Goal: Task Accomplishment & Management: Manage account settings

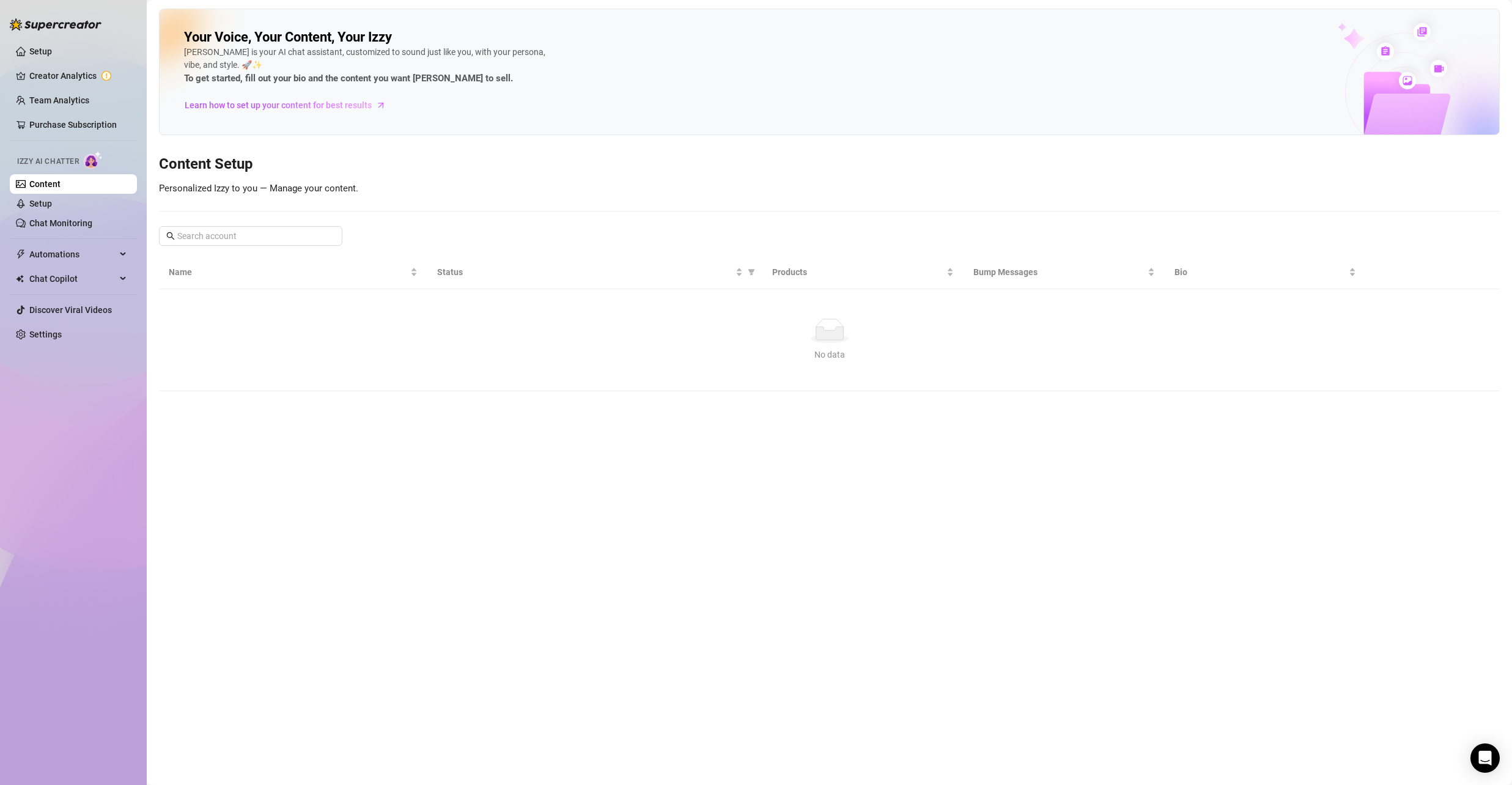
click at [563, 531] on main "Your Voice, Your Content, Your [PERSON_NAME] is your AI chat assistant, customi…" at bounding box center [830, 392] width 1366 height 785
click at [52, 50] on link "Setup" at bounding box center [41, 51] width 23 height 10
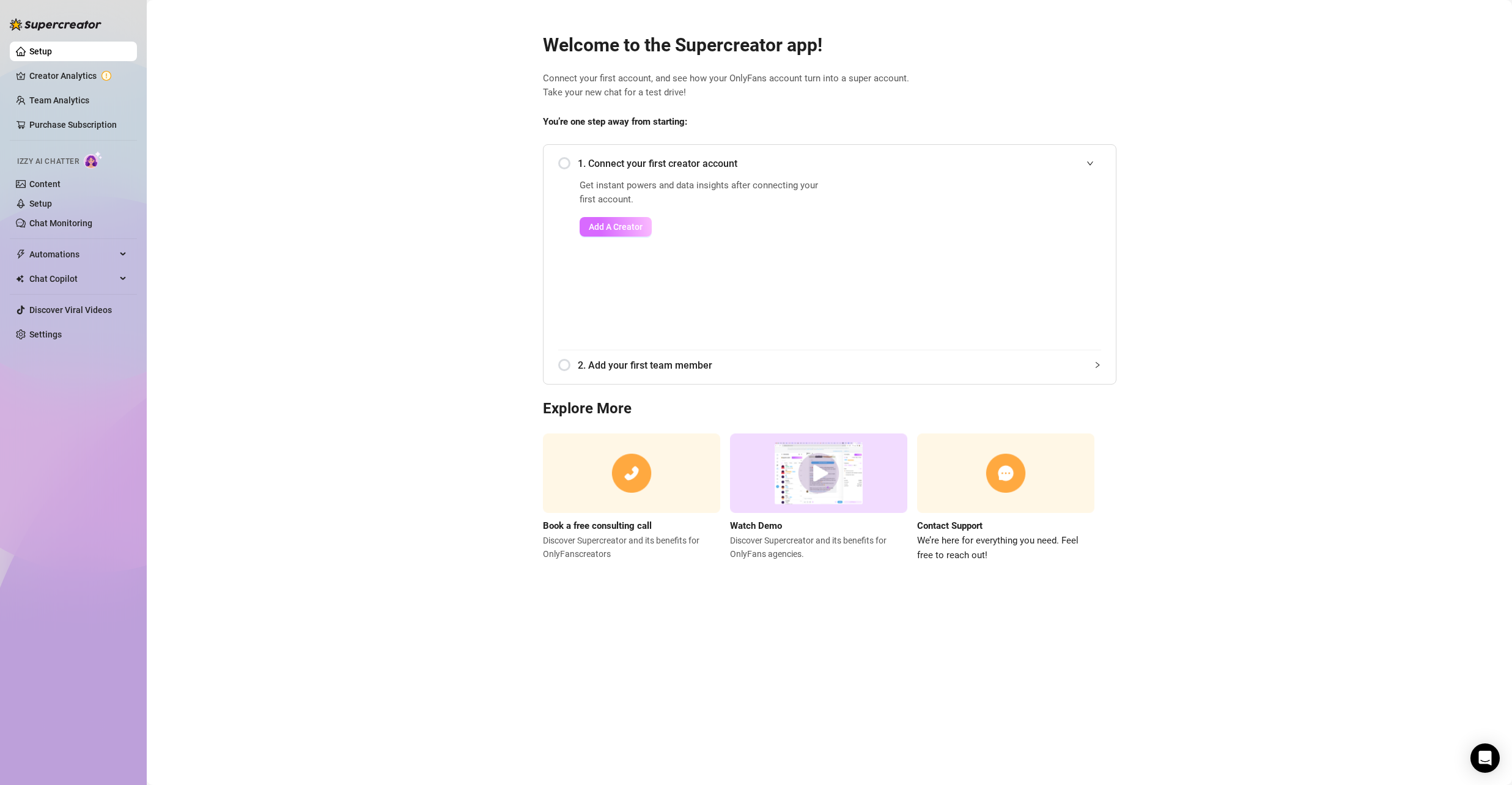
click at [617, 226] on span "Add A Creator" at bounding box center [615, 227] width 54 height 10
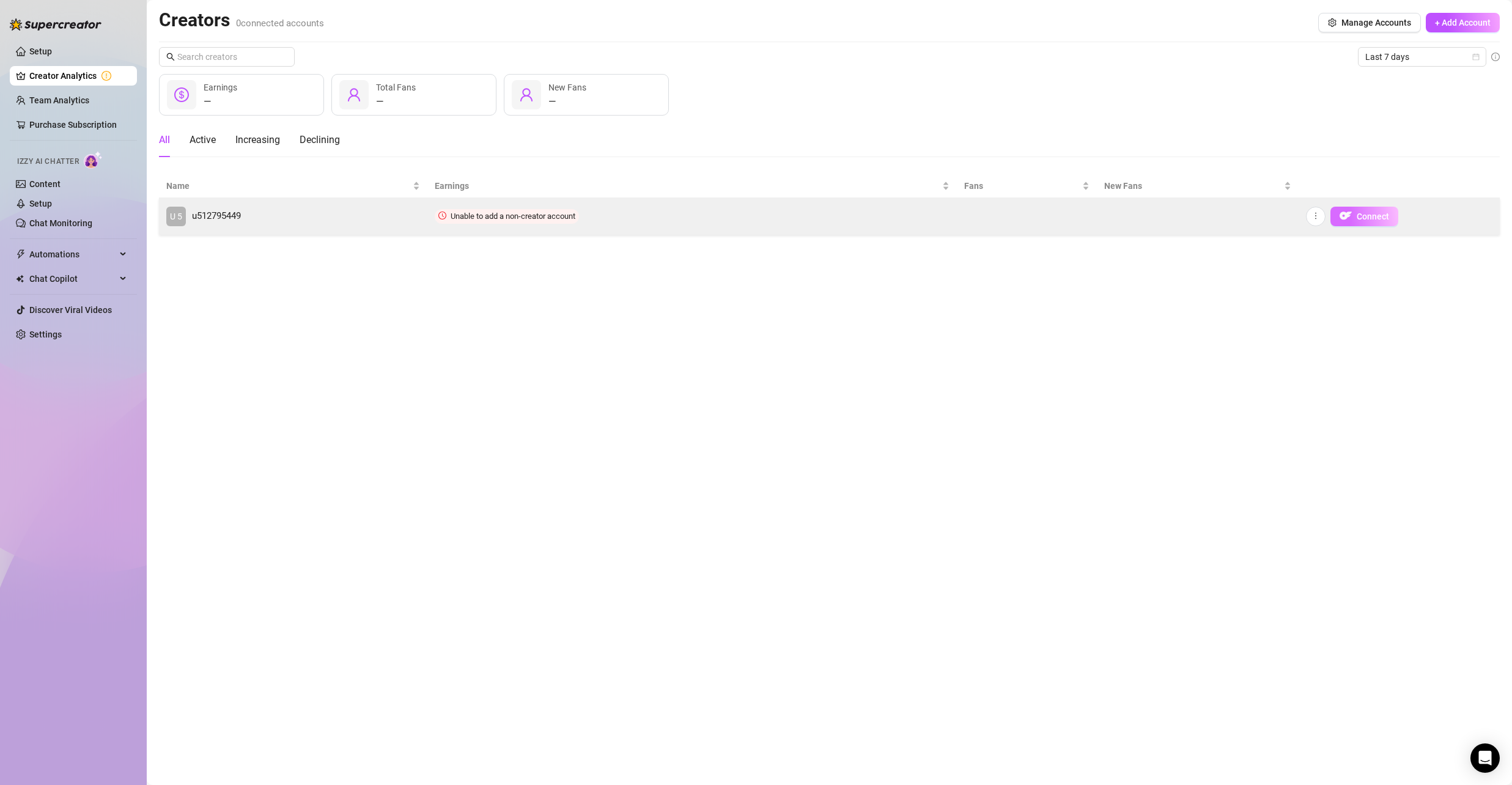
click at [1367, 213] on span "Connect" at bounding box center [1373, 216] width 32 height 10
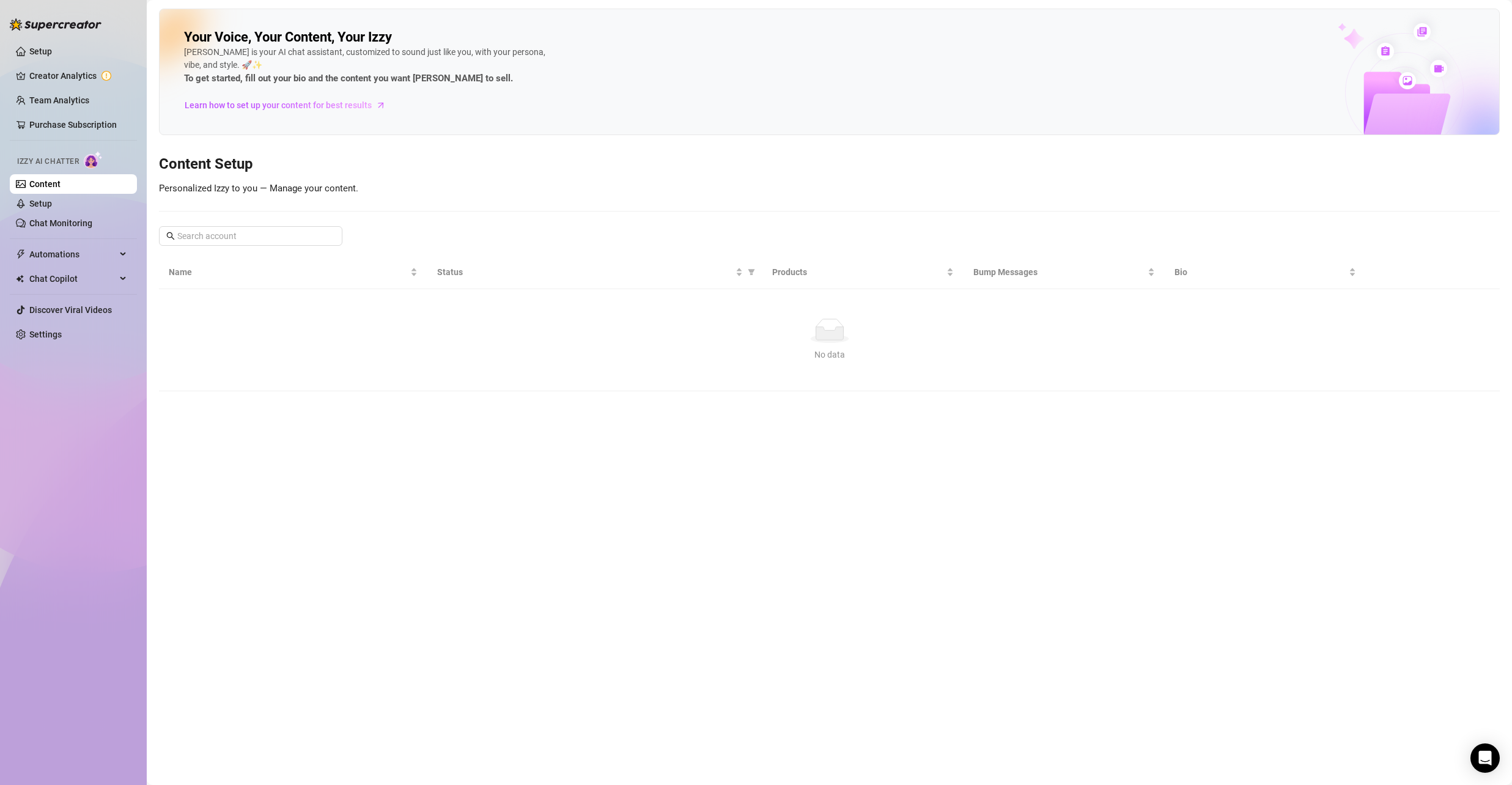
click at [303, 187] on span "Personalized Izzy to you — Manage your content." at bounding box center [258, 188] width 199 height 11
click at [281, 101] on span "Learn how to set up your content for best results" at bounding box center [278, 105] width 187 height 14
click at [61, 179] on link "Content" at bounding box center [45, 184] width 31 height 10
click at [66, 167] on span "Izzy AI Chatter" at bounding box center [48, 161] width 62 height 11
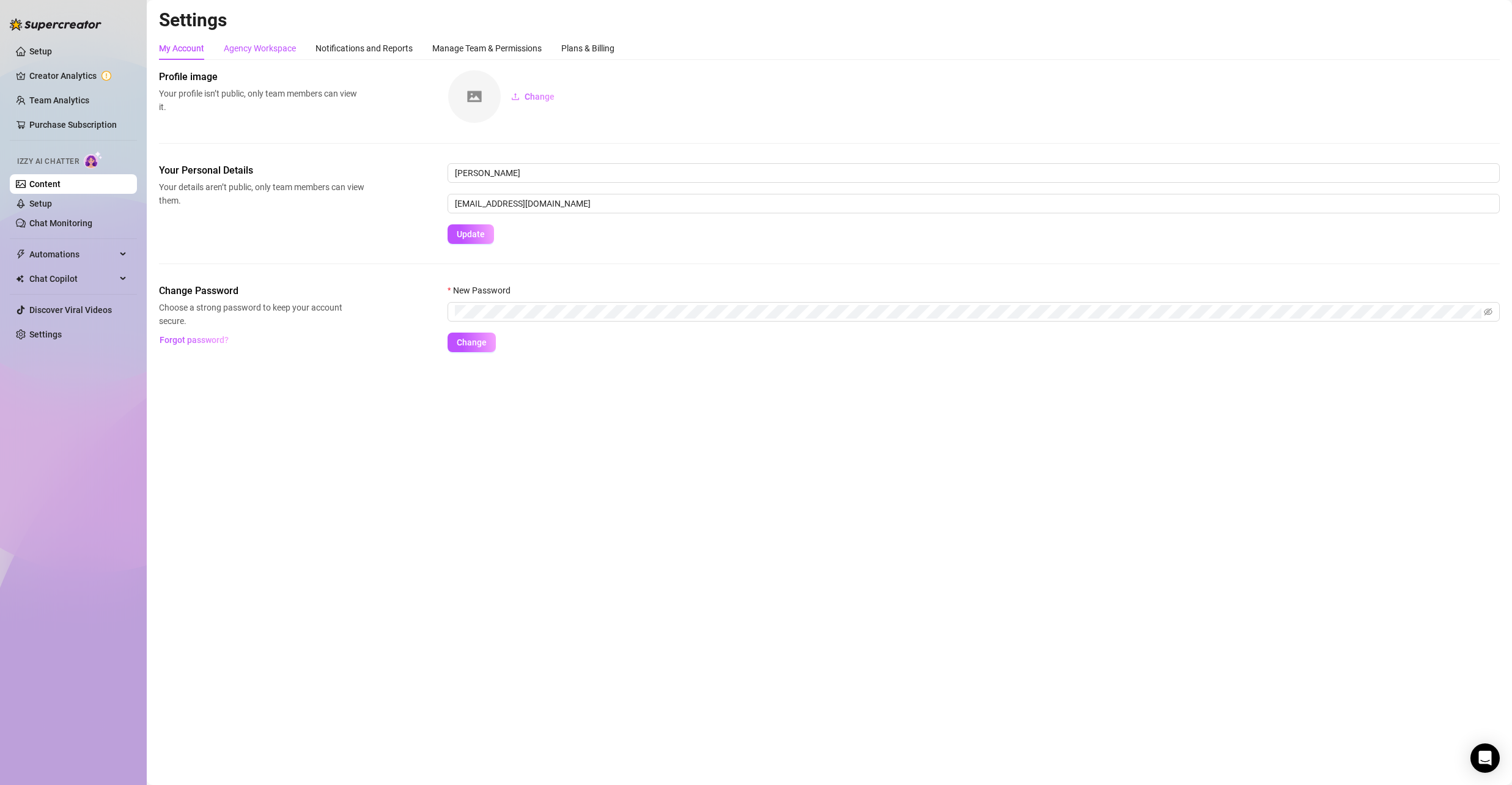
click at [258, 41] on div "Agency Workspace" at bounding box center [260, 48] width 72 height 14
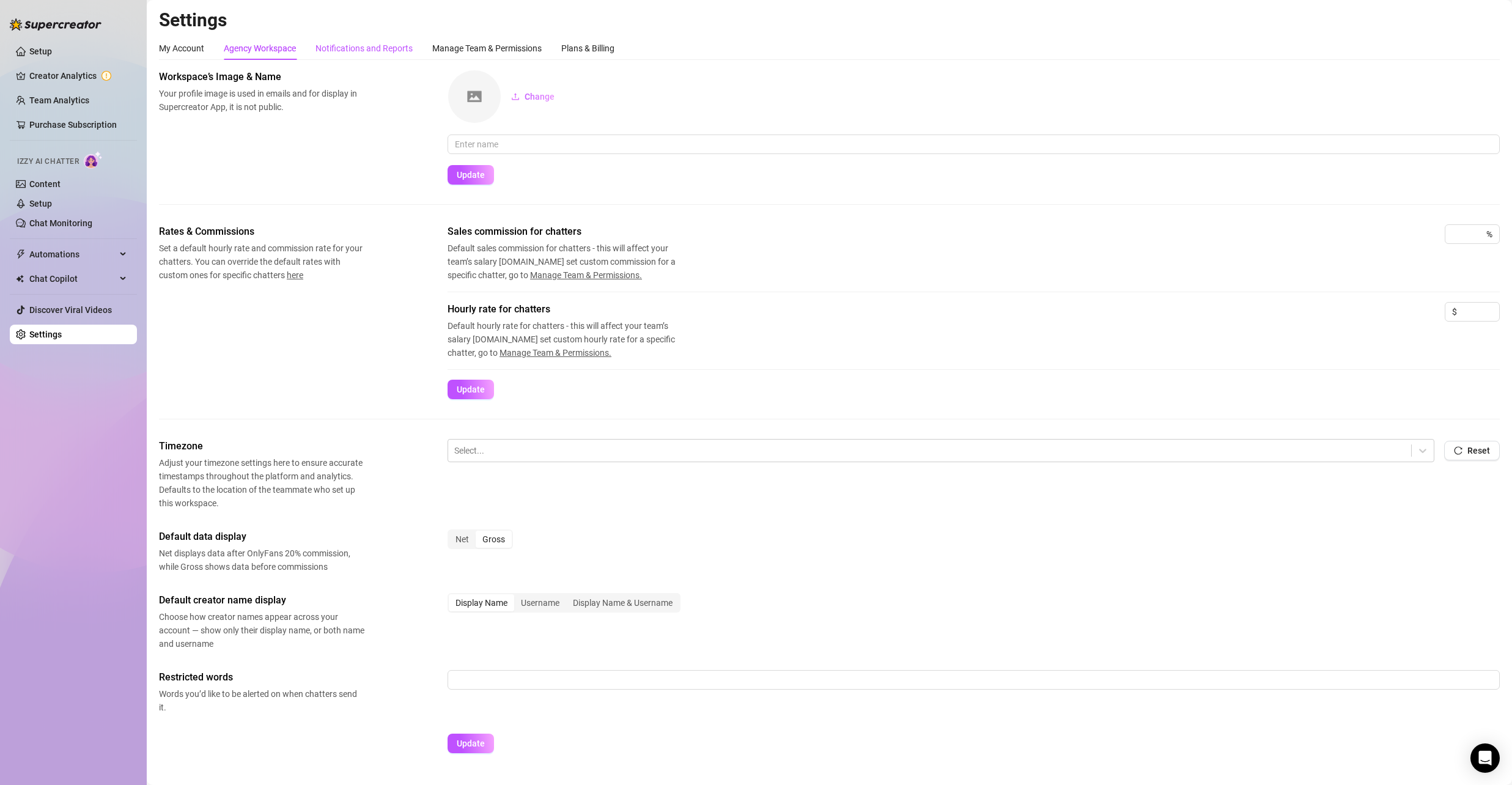
click at [388, 48] on div "Notifications and Reports" at bounding box center [364, 48] width 97 height 14
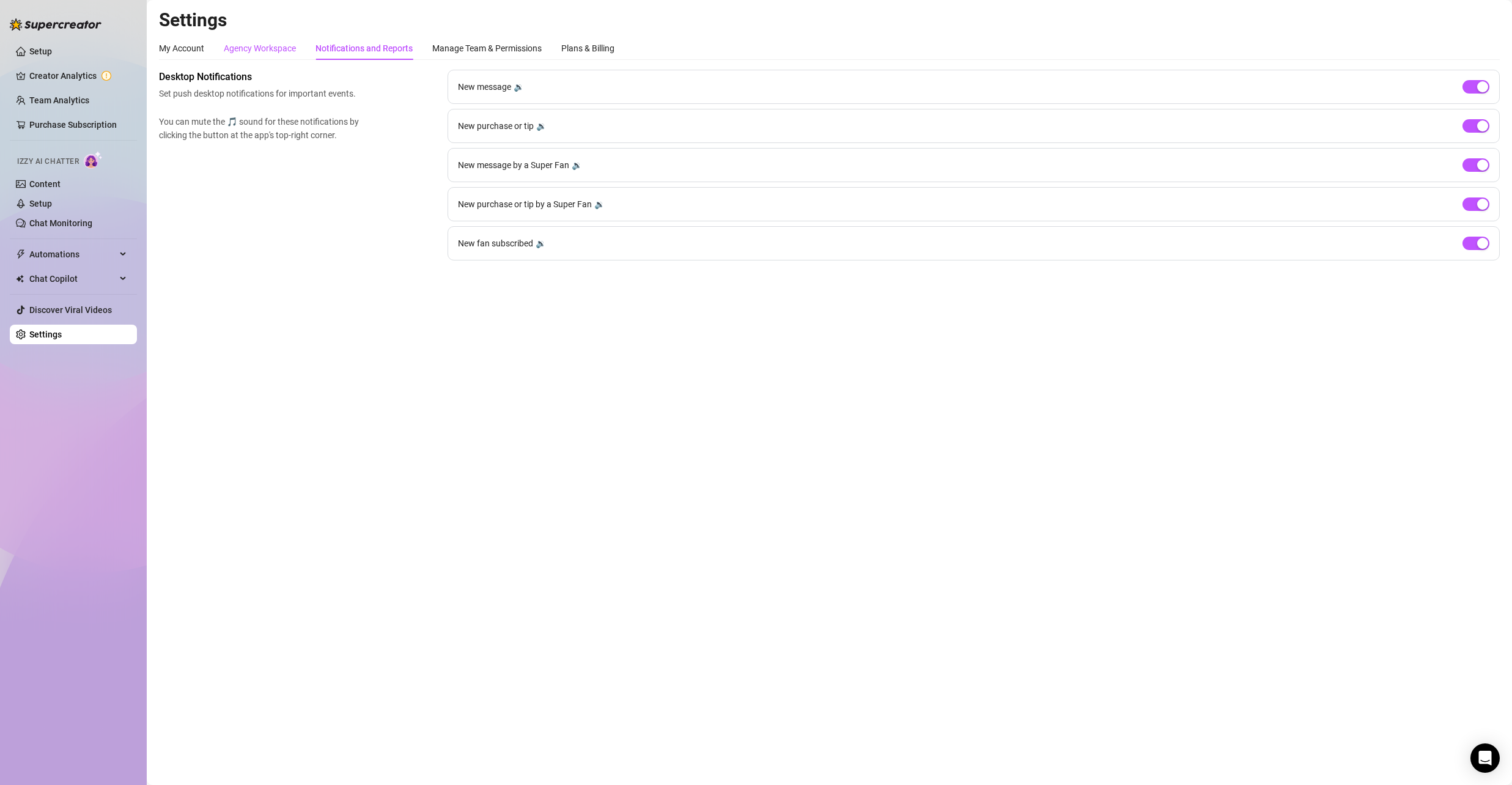
click at [283, 49] on div "Agency Workspace" at bounding box center [260, 48] width 72 height 14
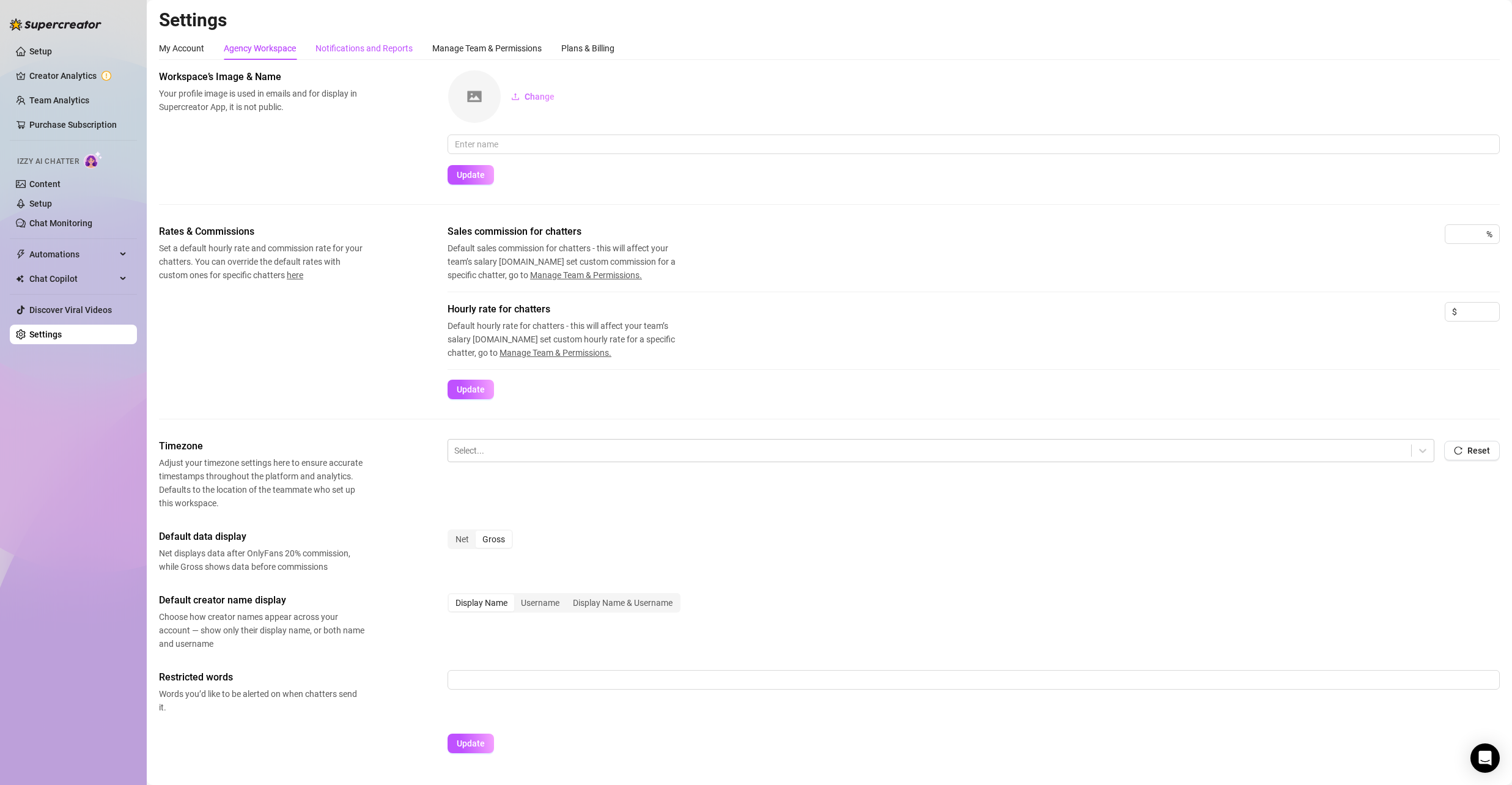
click at [390, 49] on div "Notifications and Reports" at bounding box center [364, 48] width 97 height 14
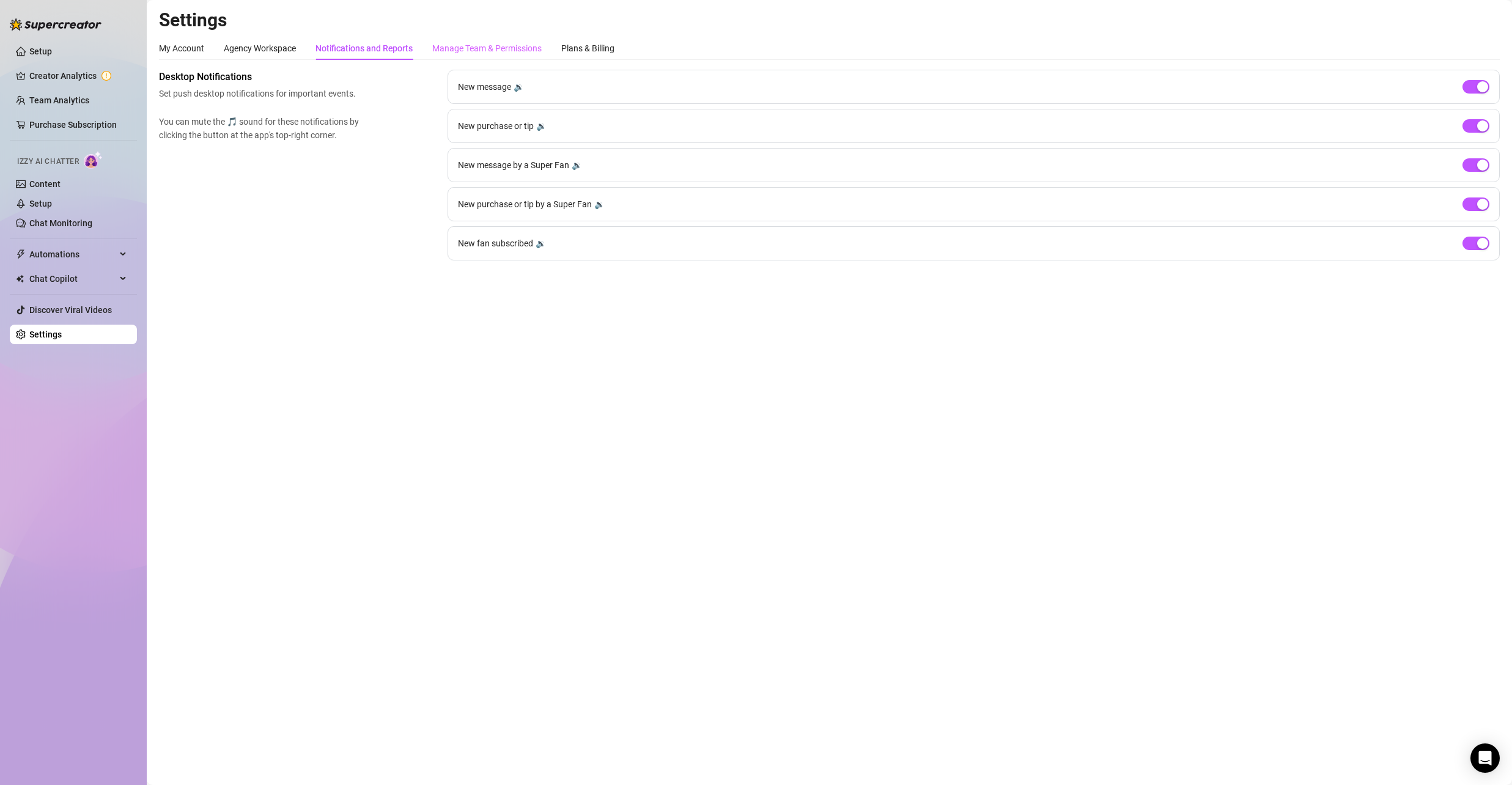
click at [493, 38] on div "Manage Team & Permissions" at bounding box center [487, 48] width 109 height 24
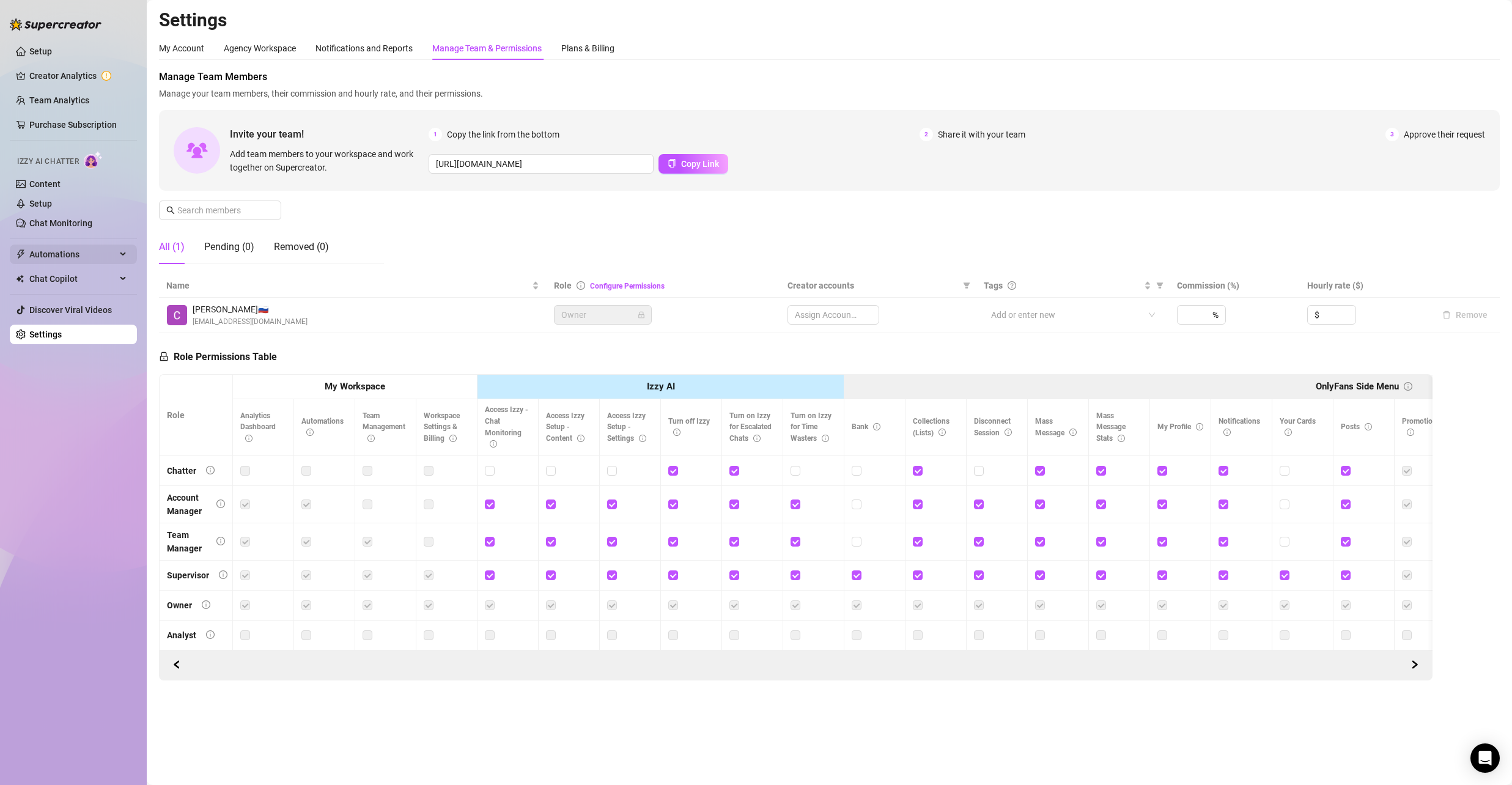
click at [56, 255] on span "Automations" at bounding box center [73, 254] width 87 height 19
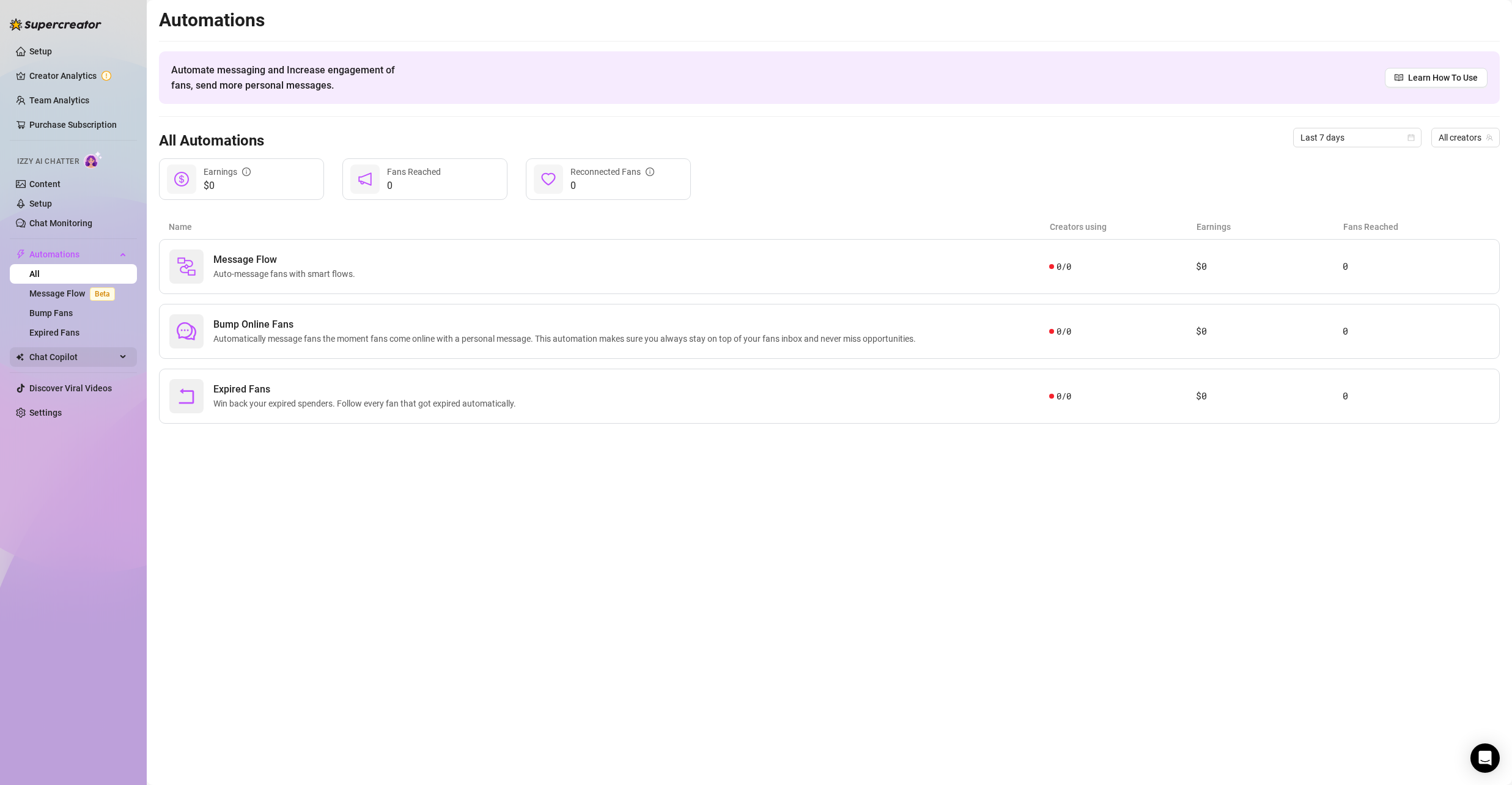
click at [58, 360] on span "Chat Copilot" at bounding box center [73, 357] width 87 height 19
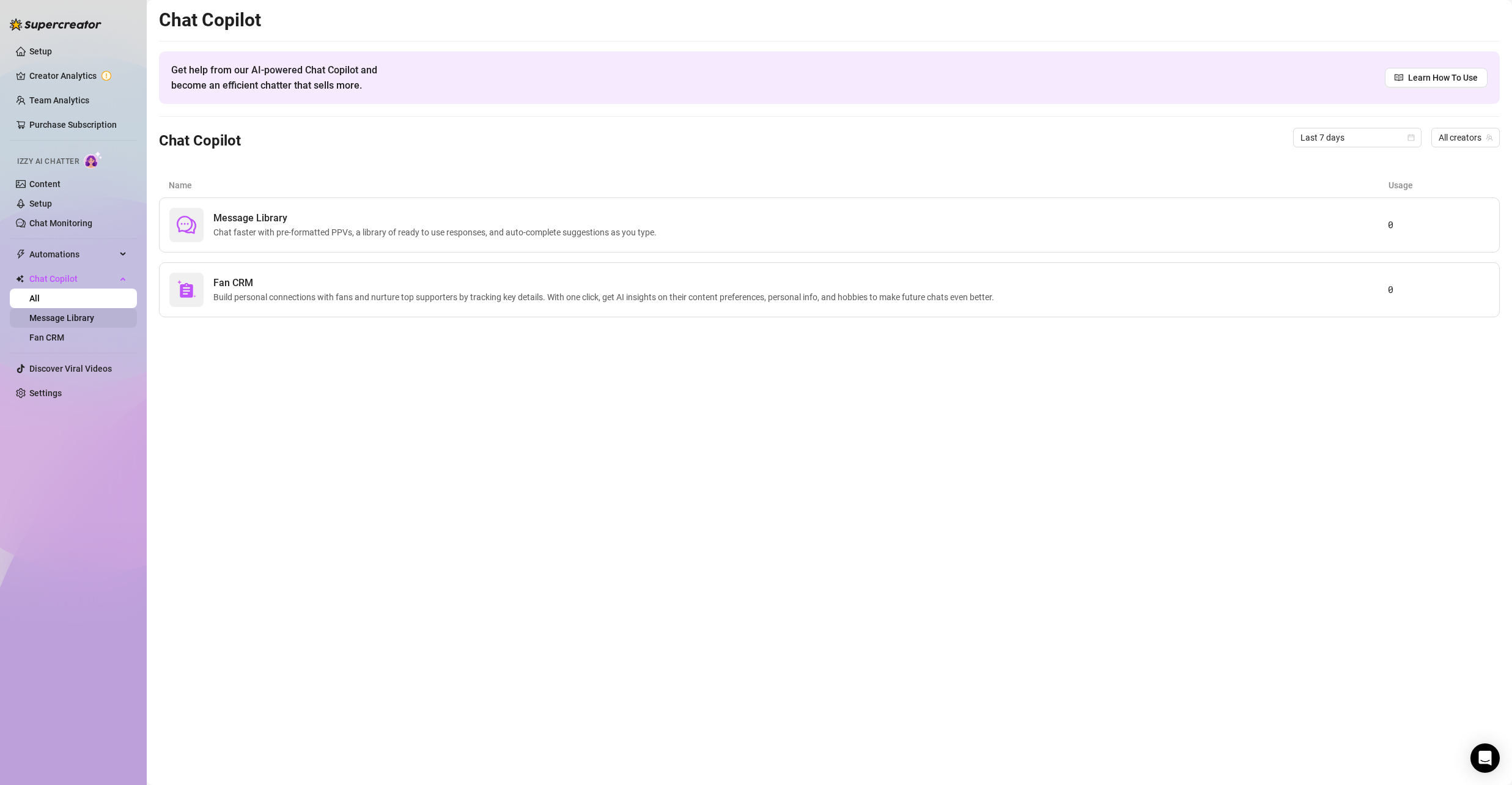
click at [74, 313] on link "Message Library" at bounding box center [61, 318] width 65 height 10
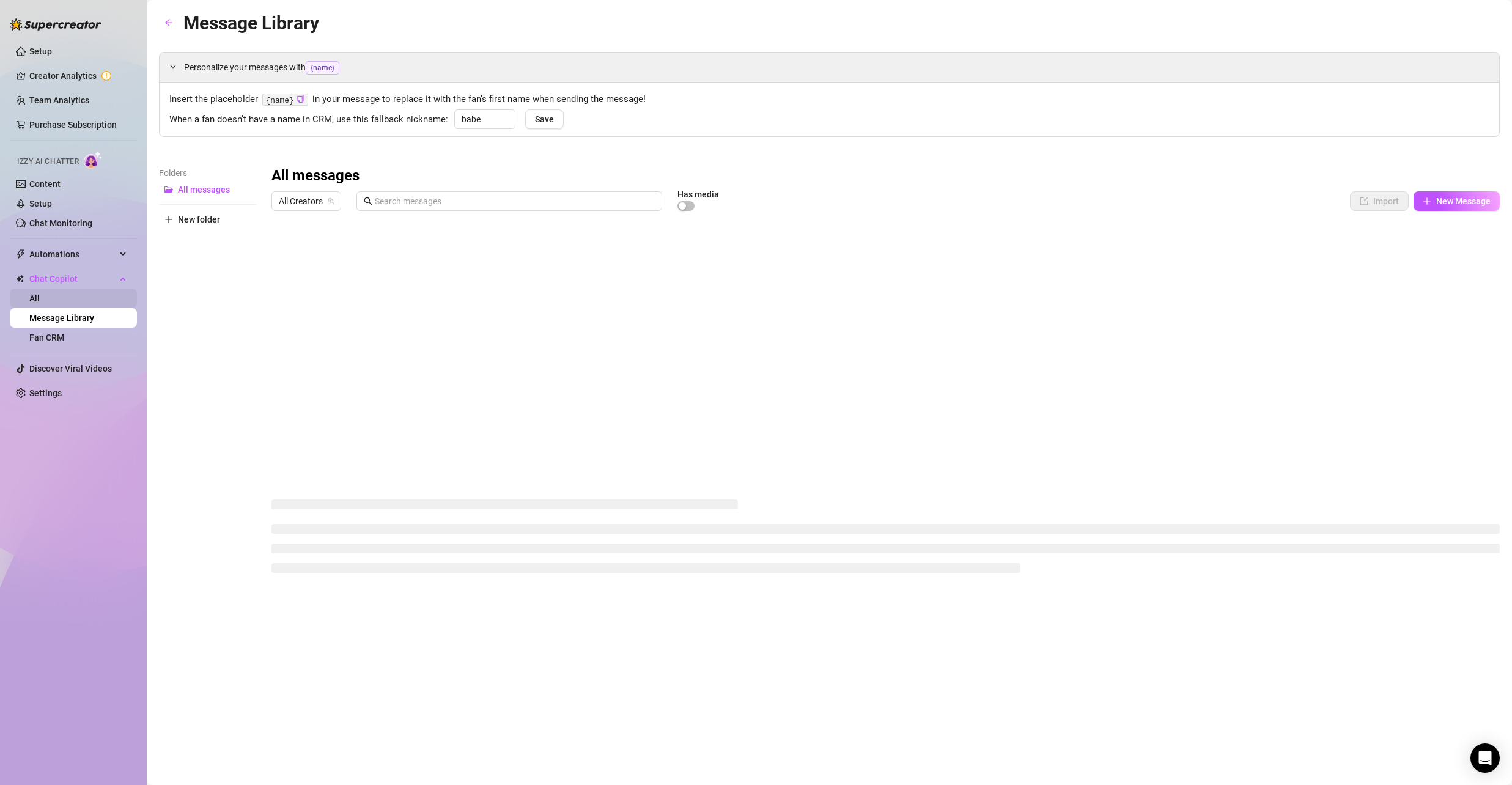
click at [40, 300] on link "All" at bounding box center [34, 298] width 11 height 10
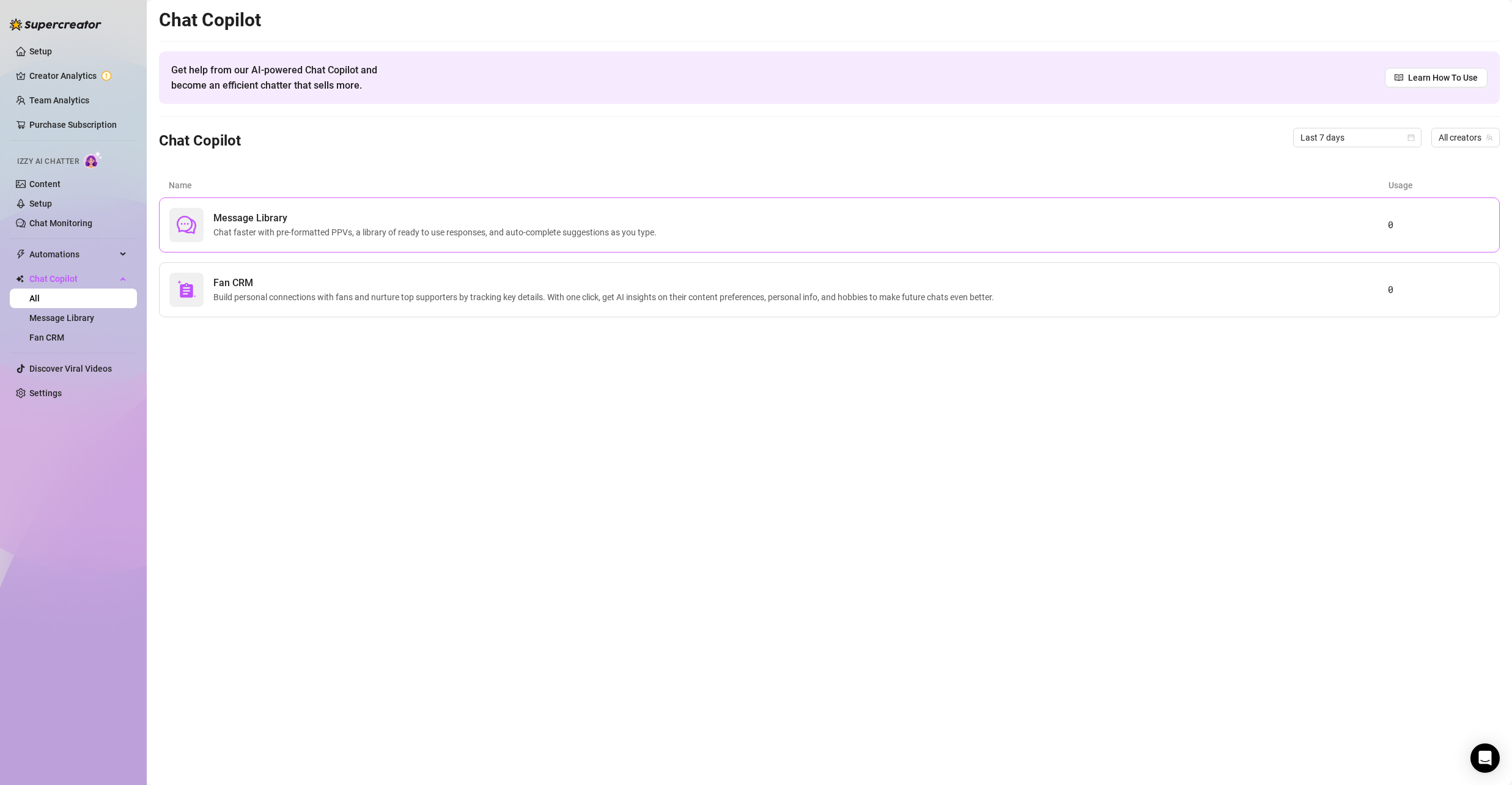
click at [251, 216] on span "Message Library" at bounding box center [438, 218] width 448 height 15
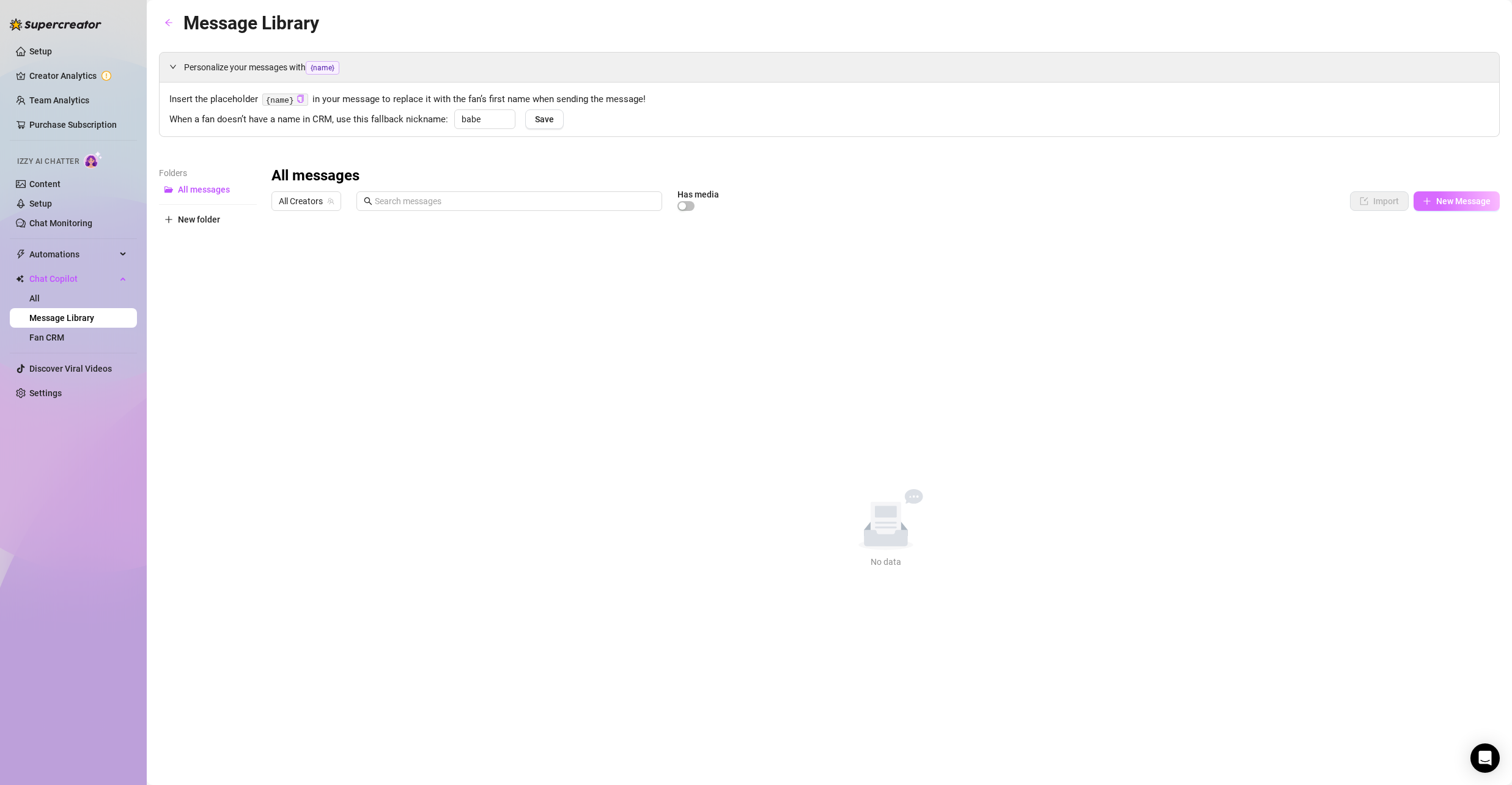
click at [1437, 203] on span "New Message" at bounding box center [1463, 201] width 54 height 10
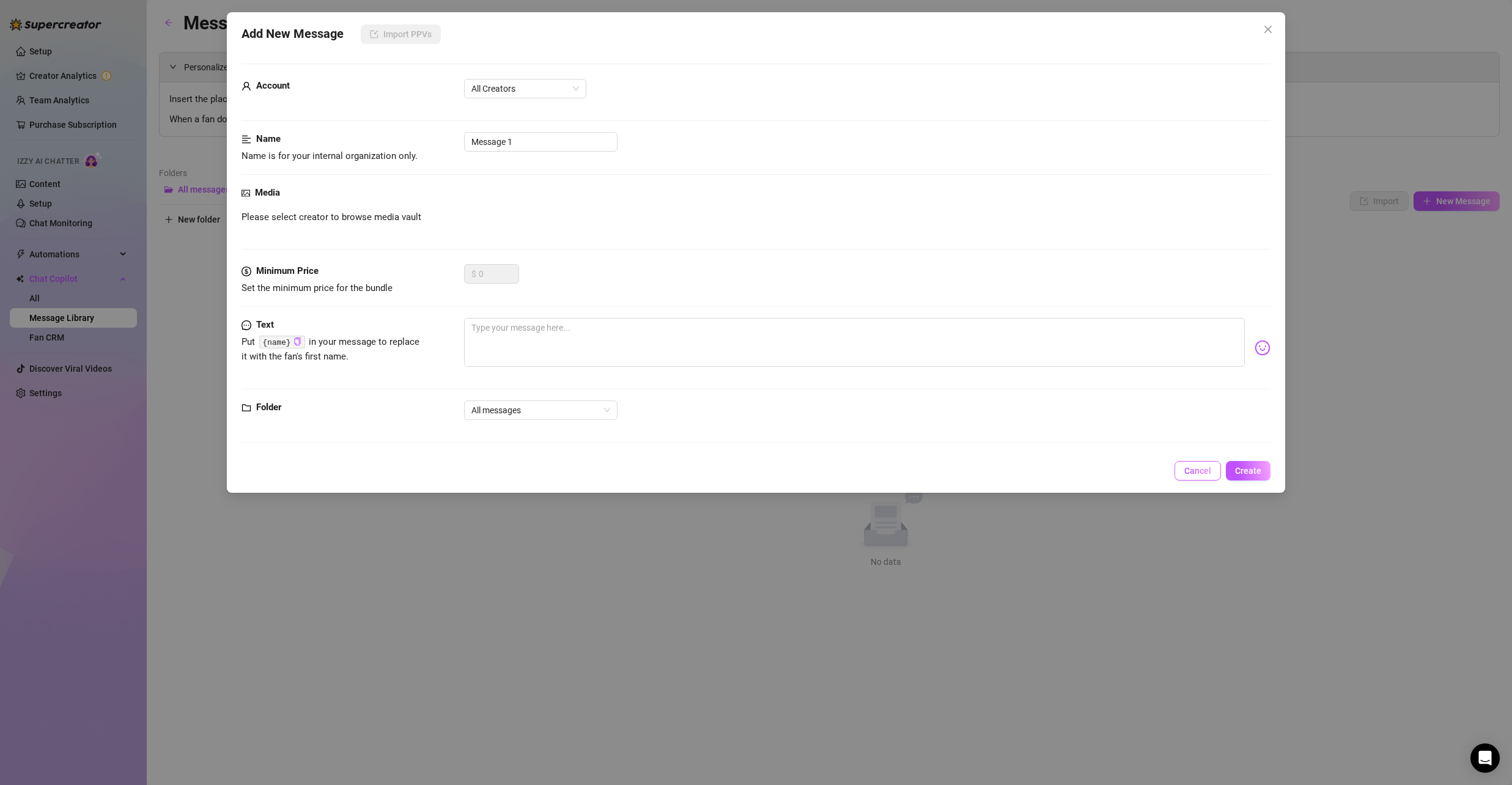
click at [1209, 472] on span "Cancel" at bounding box center [1198, 471] width 27 height 10
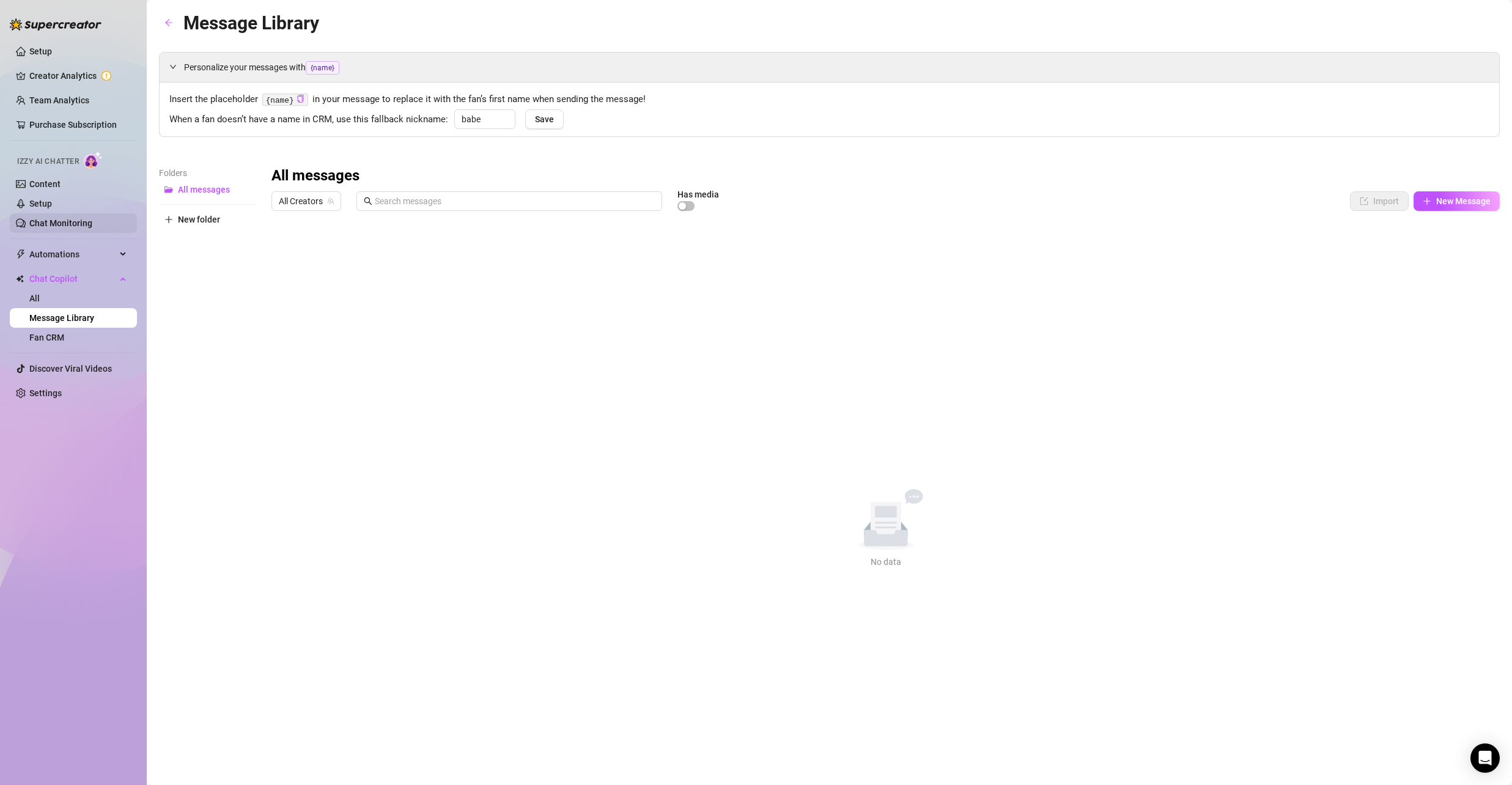
click at [84, 228] on link "Chat Monitoring" at bounding box center [61, 223] width 63 height 10
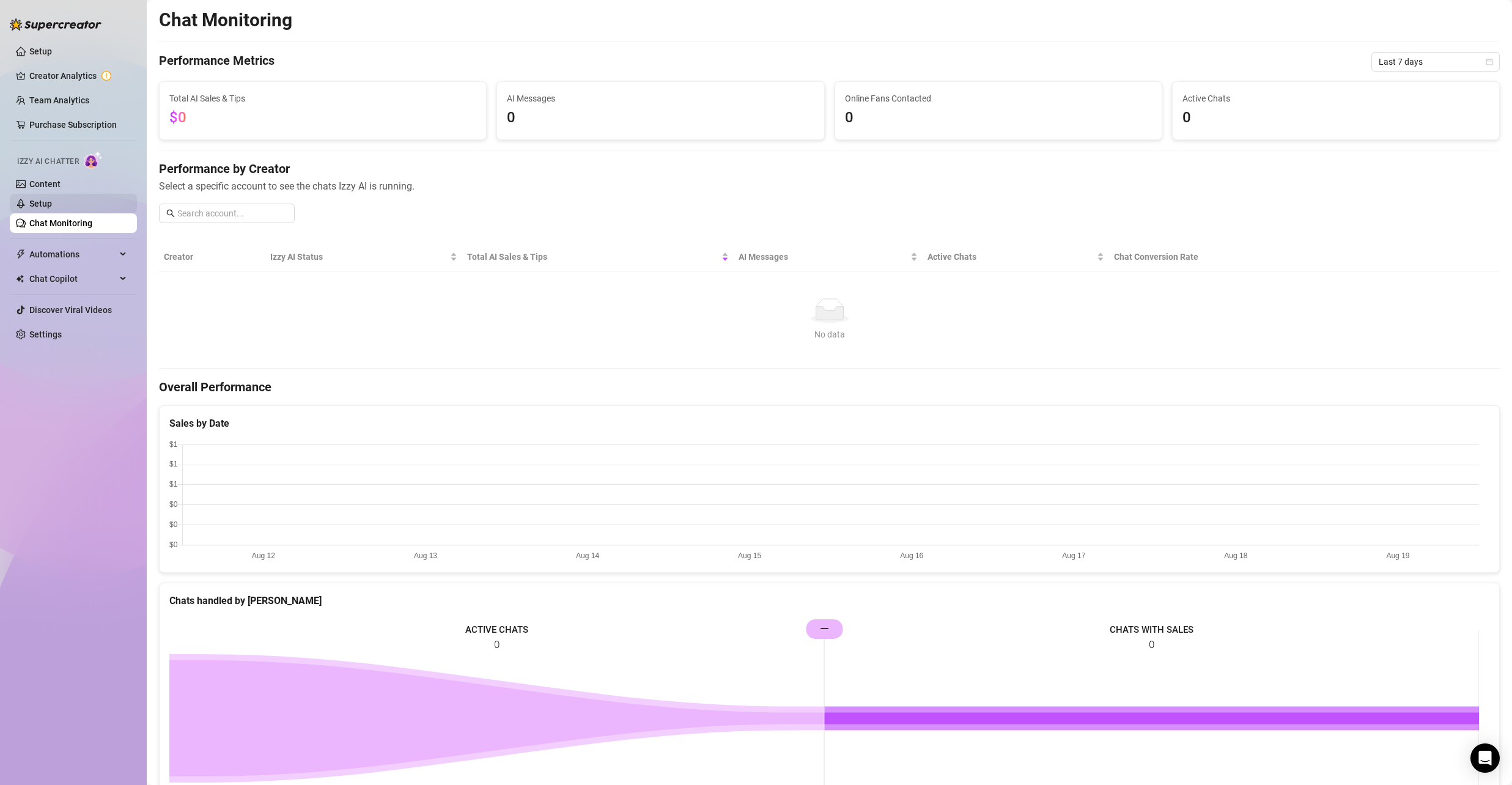
click at [52, 205] on link "Setup" at bounding box center [41, 203] width 23 height 10
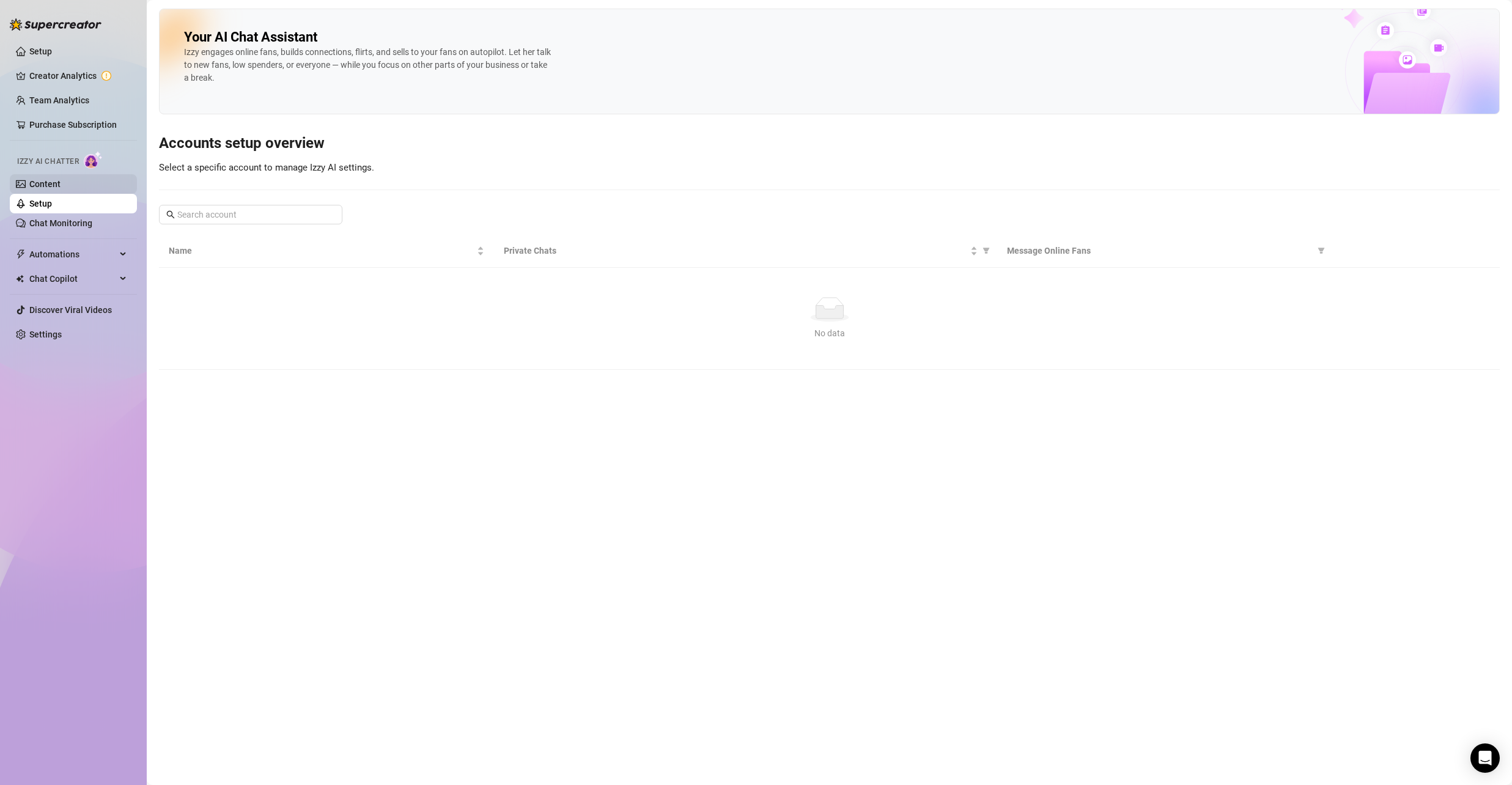
click at [61, 188] on link "Content" at bounding box center [45, 184] width 31 height 10
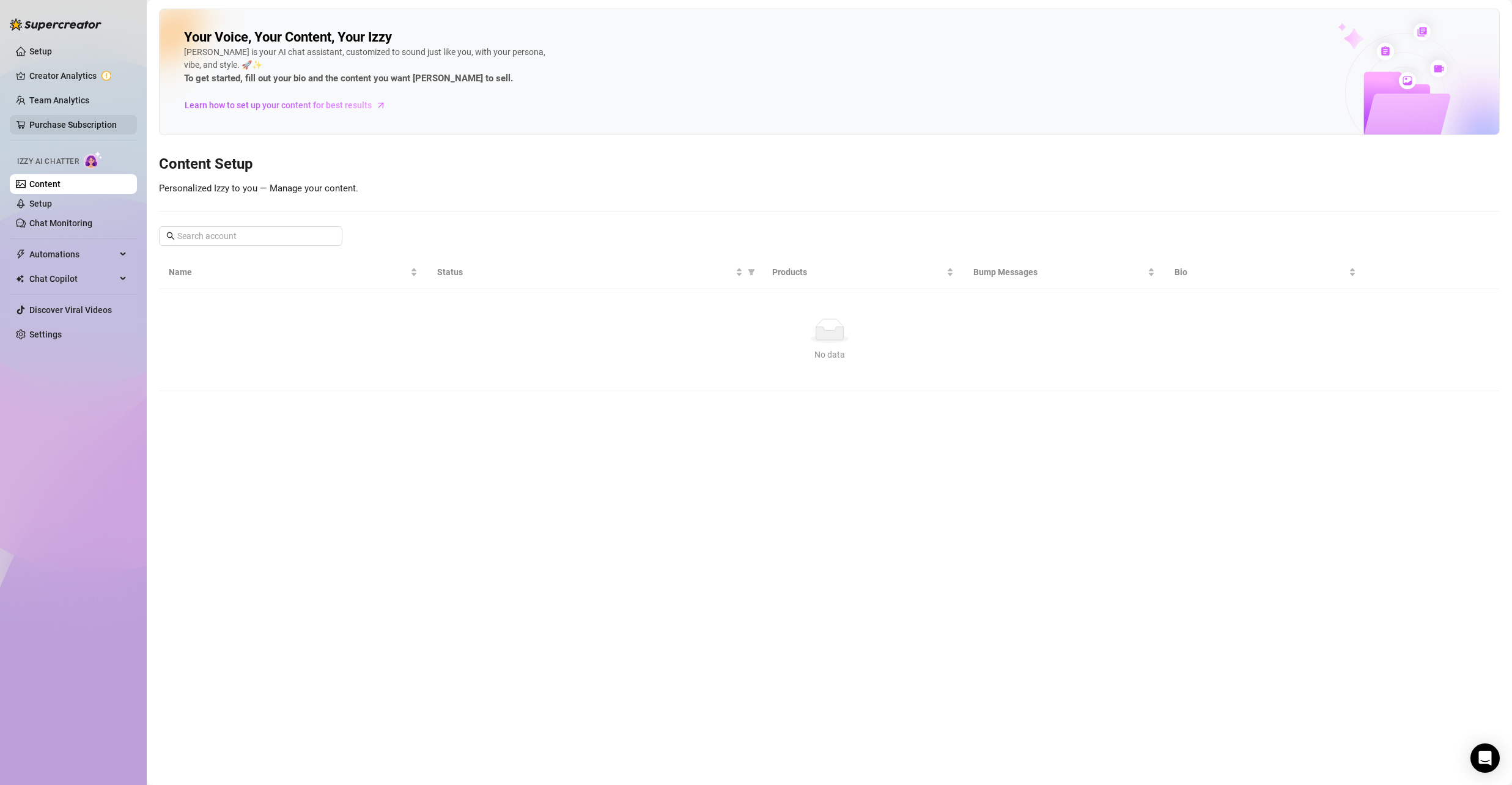
click at [89, 126] on link "Purchase Subscription" at bounding box center [73, 125] width 87 height 10
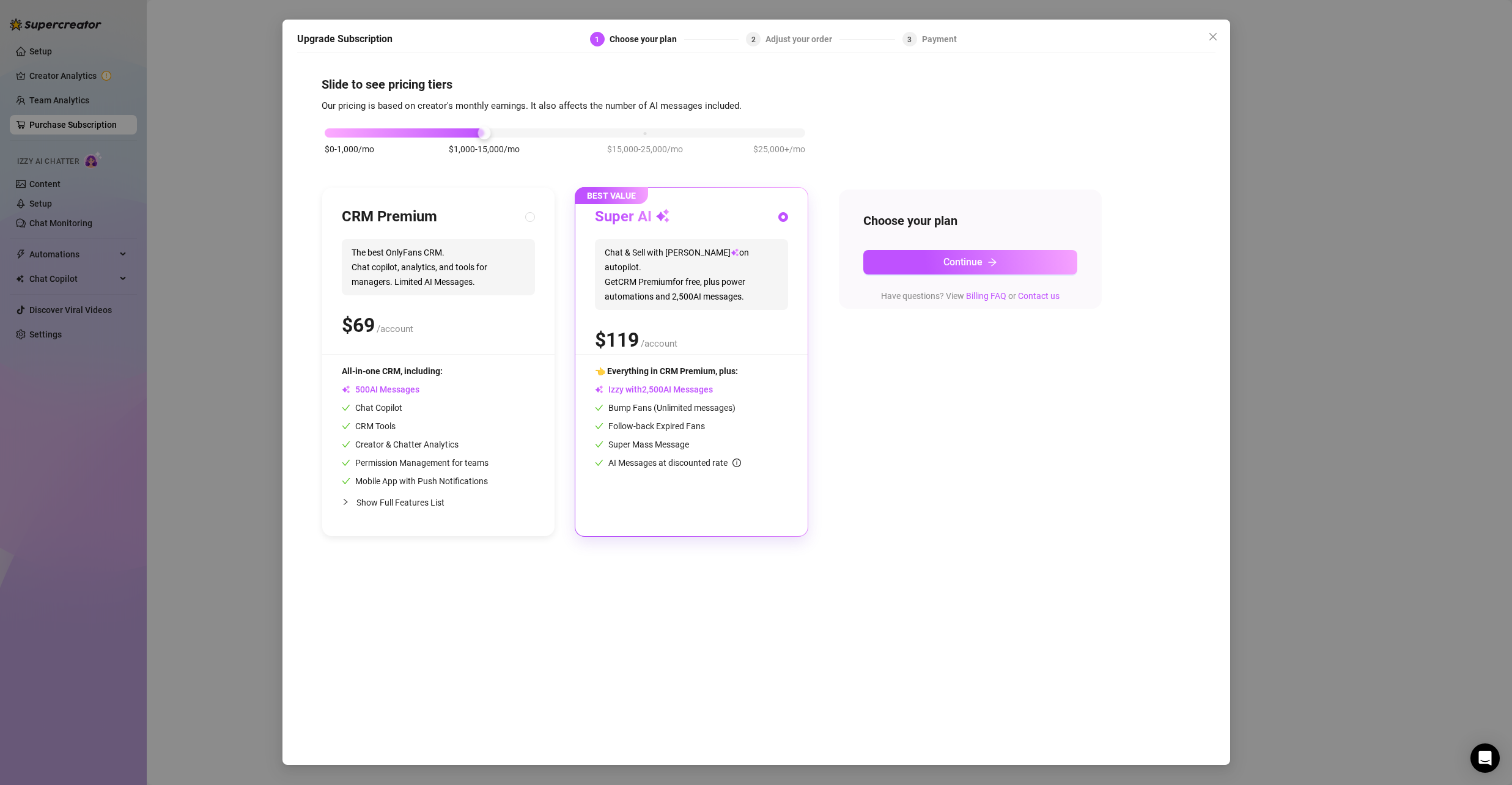
click at [93, 98] on div "Upgrade Subscription 1 Choose your plan 2 Adjust your order 3 Payment Slide to …" at bounding box center [756, 392] width 1512 height 785
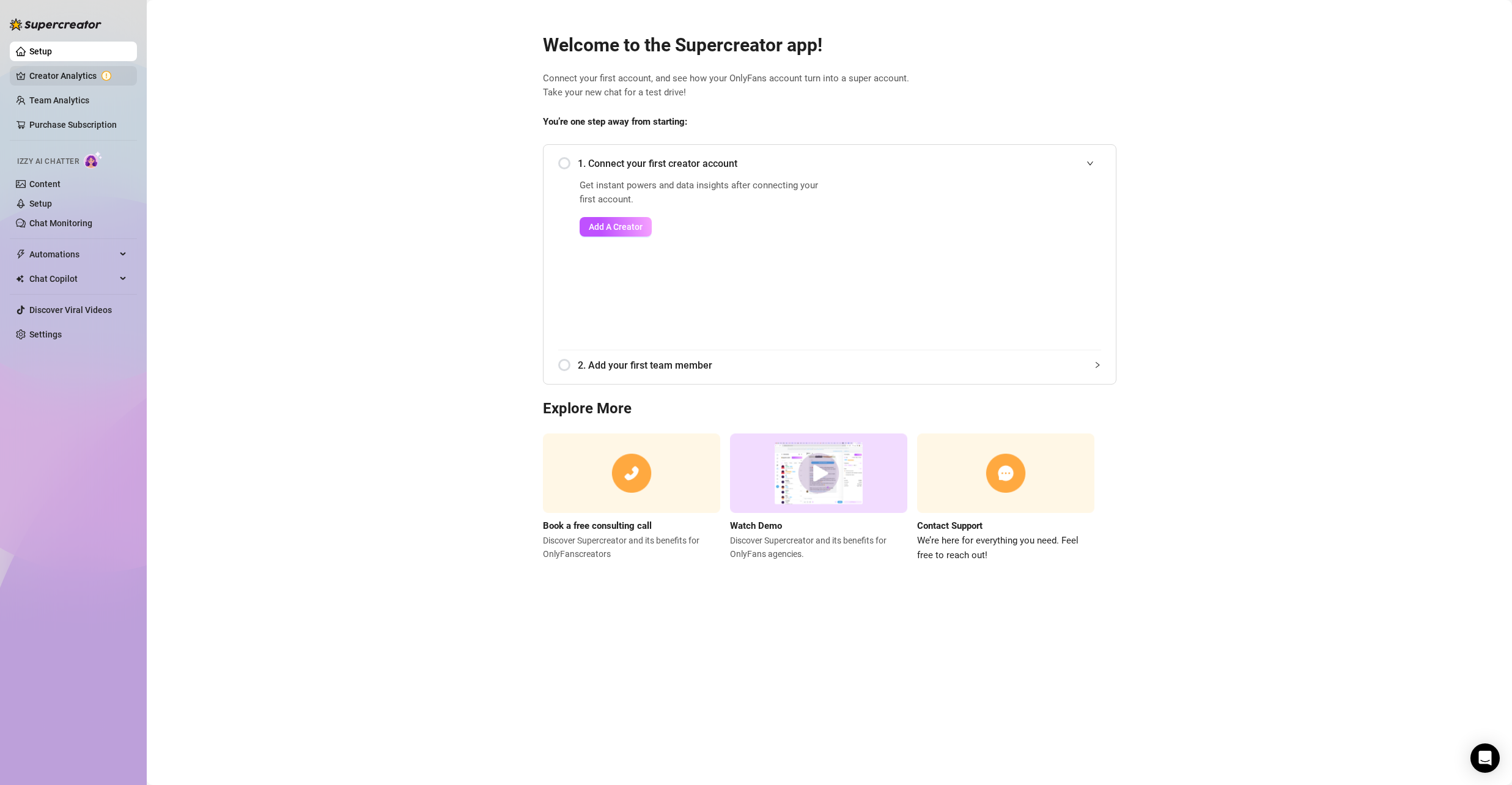
click at [80, 70] on link "Creator Analytics" at bounding box center [78, 76] width 98 height 19
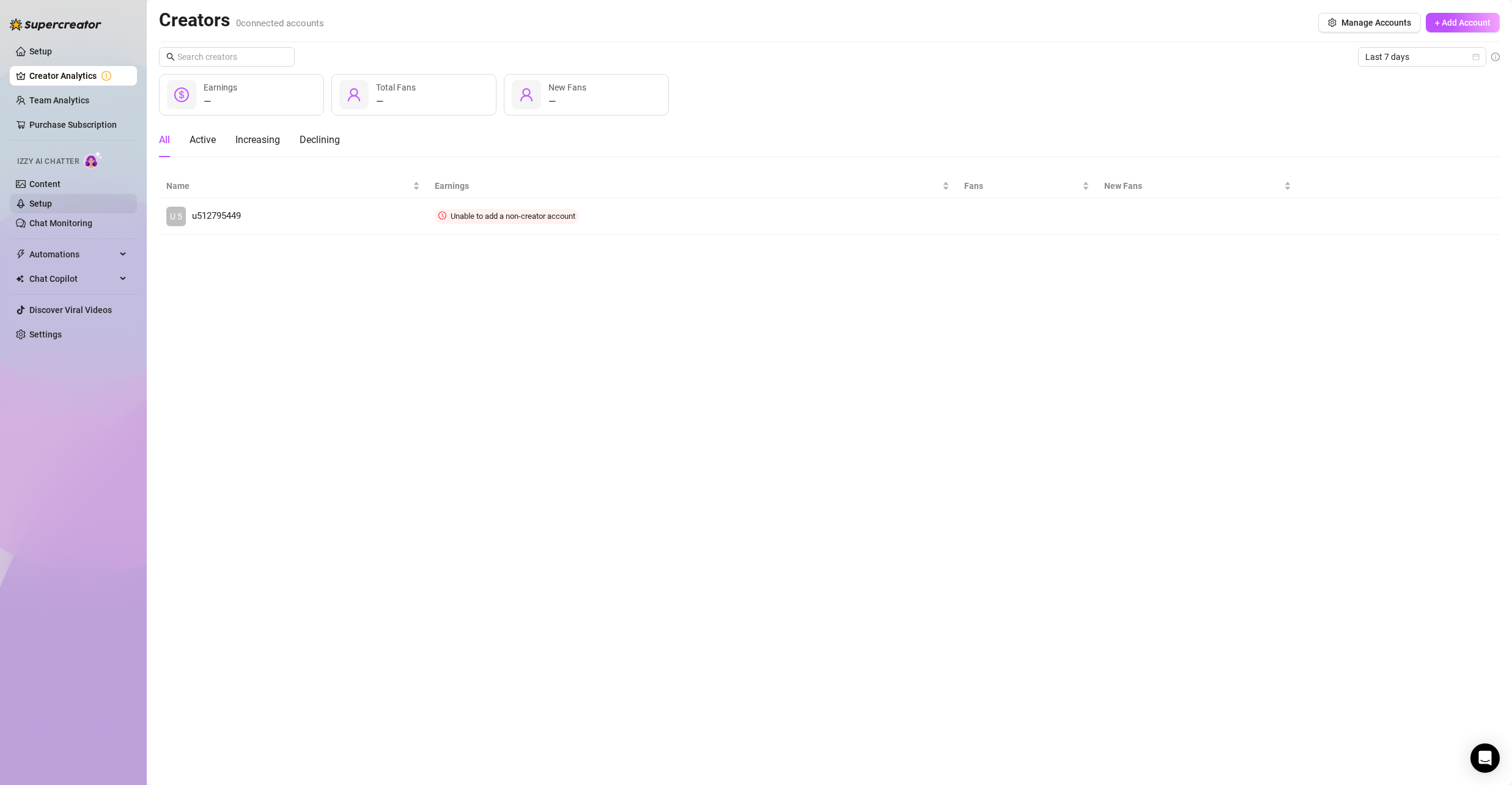
click at [52, 208] on link "Setup" at bounding box center [41, 203] width 23 height 10
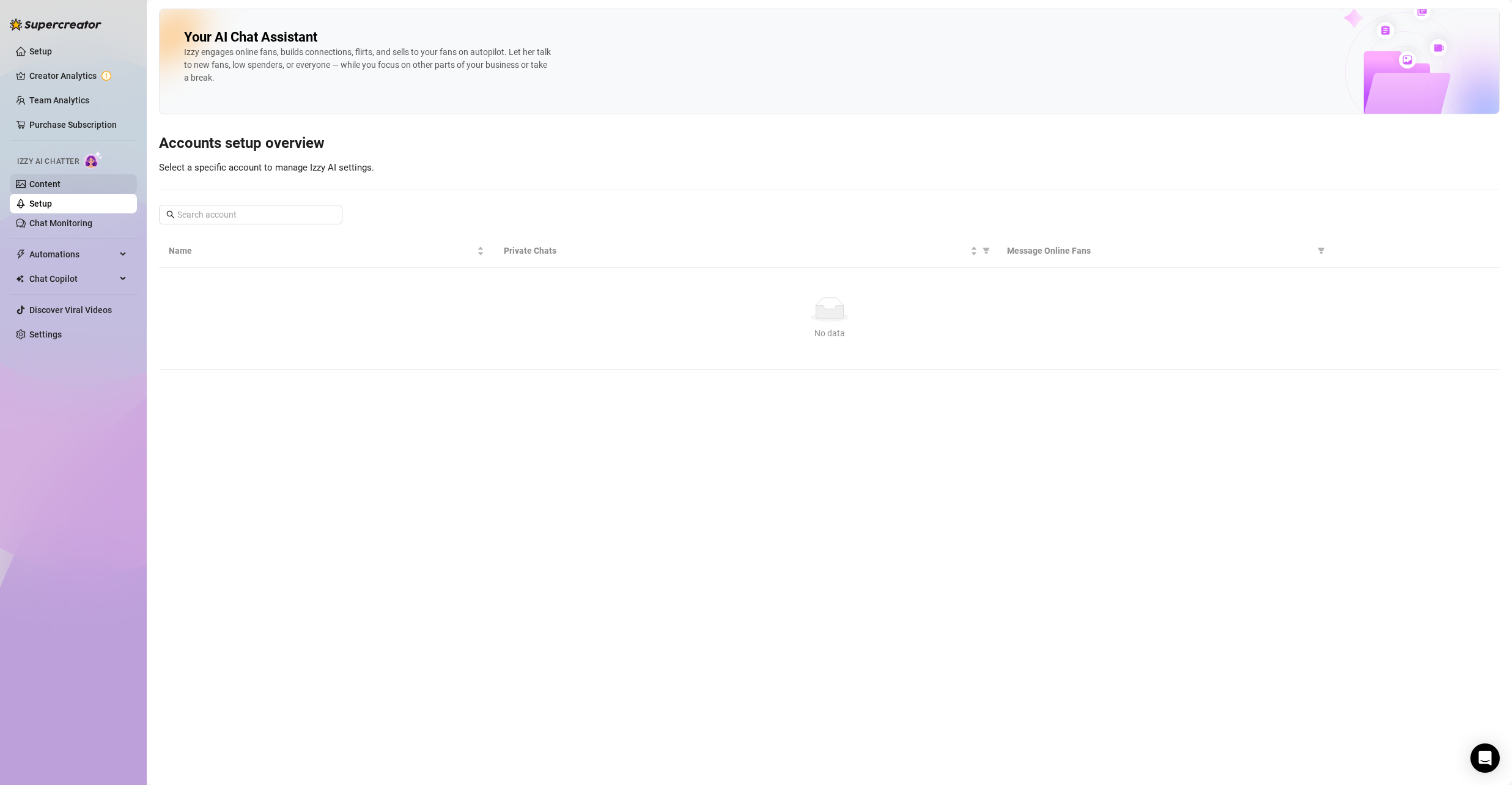
click at [58, 186] on link "Content" at bounding box center [45, 184] width 31 height 10
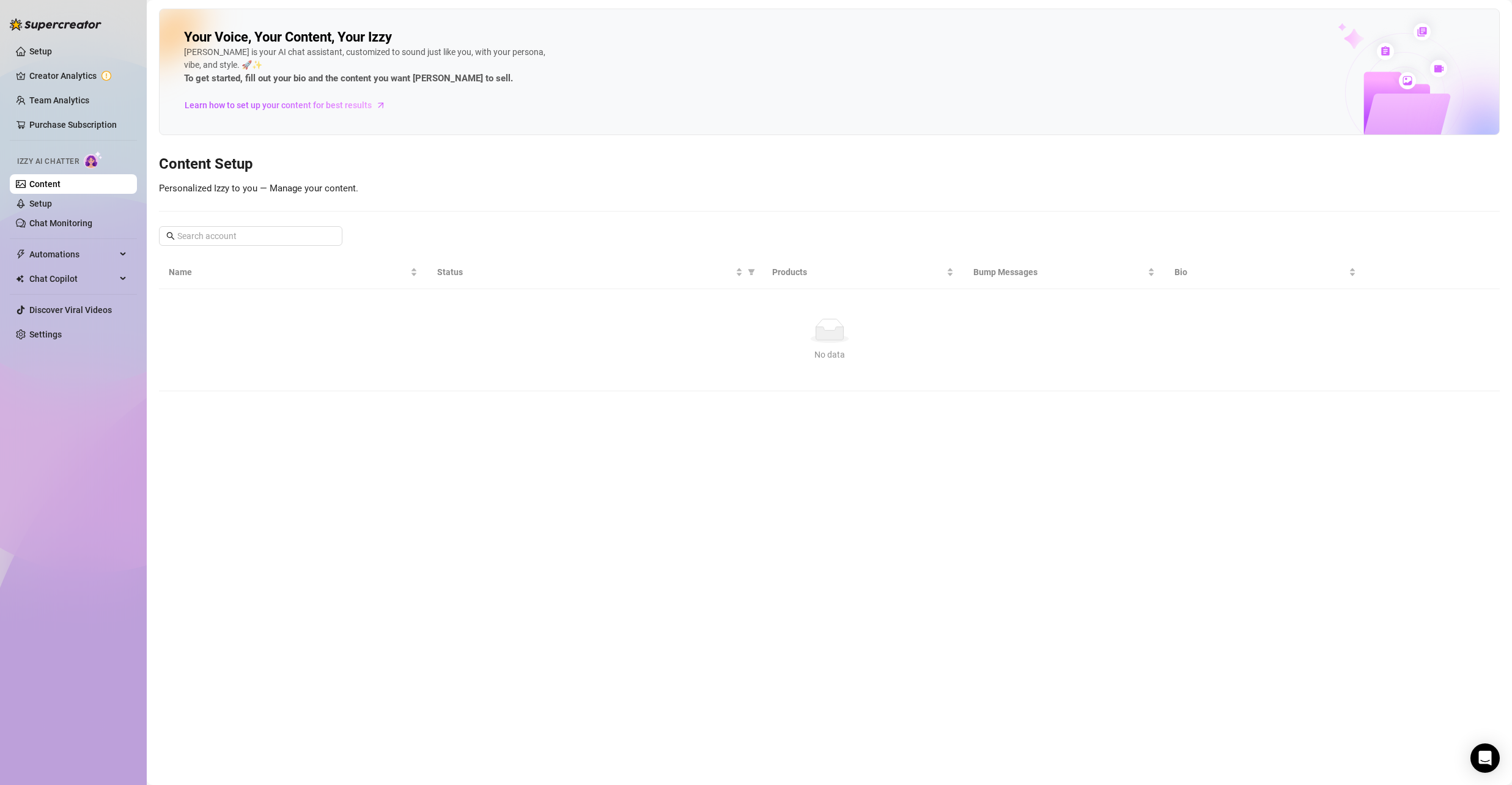
click at [961, 358] on div "No data" at bounding box center [829, 354] width 1311 height 14
drag, startPoint x: 738, startPoint y: 332, endPoint x: 728, endPoint y: 335, distance: 10.4
click at [987, 354] on div "No data No data" at bounding box center [829, 340] width 1311 height 43
drag, startPoint x: 707, startPoint y: 335, endPoint x: 752, endPoint y: 340, distance: 45.3
click at [728, 334] on div "No data" at bounding box center [829, 330] width 1311 height 24
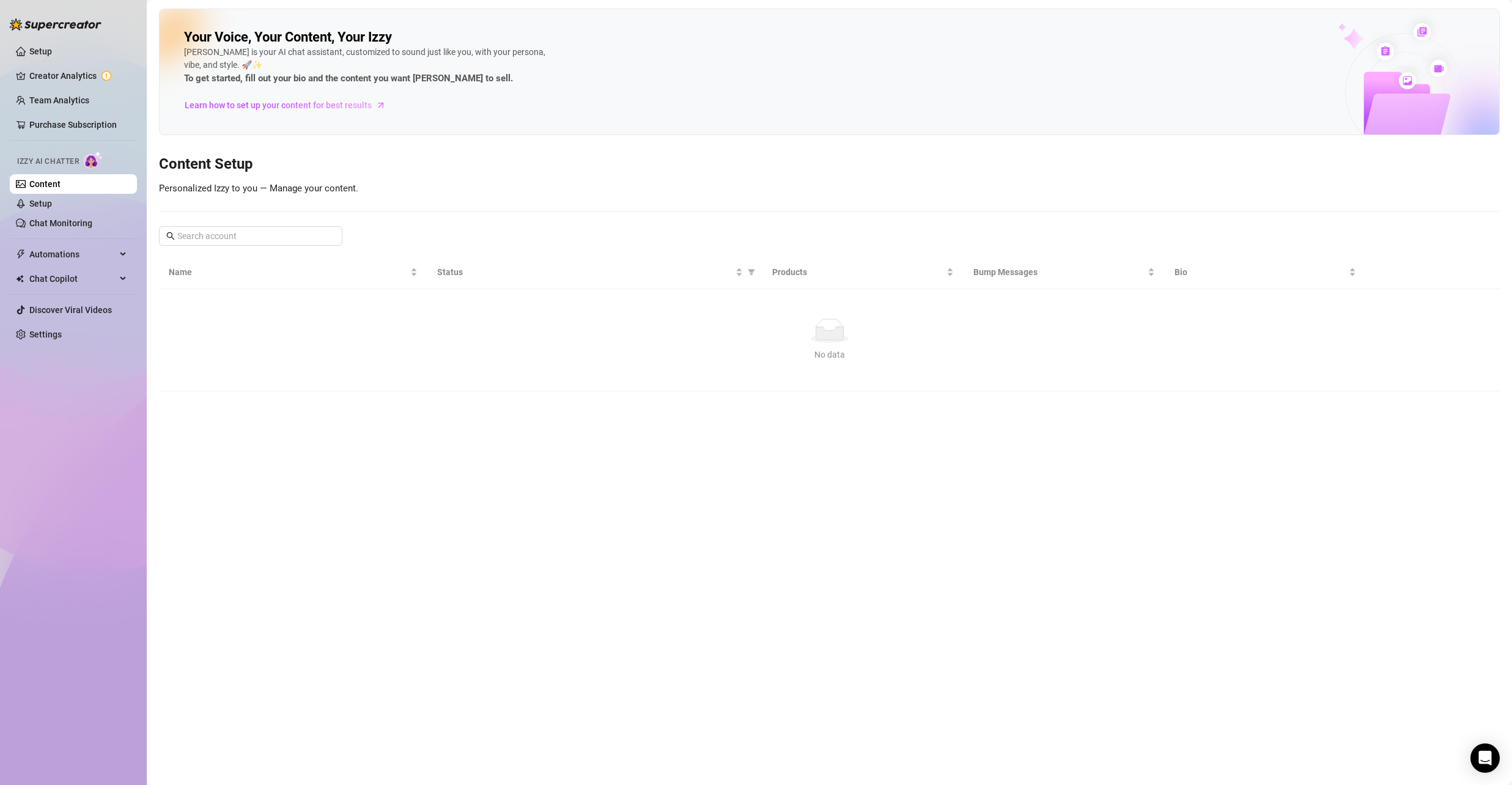
drag, startPoint x: 752, startPoint y: 340, endPoint x: 589, endPoint y: 313, distance: 165.2
click at [518, 306] on td "No data No data" at bounding box center [830, 340] width 1341 height 102
drag, startPoint x: 589, startPoint y: 313, endPoint x: 510, endPoint y: 319, distance: 79.2
click at [670, 328] on td "No data No data" at bounding box center [830, 340] width 1341 height 102
drag, startPoint x: 510, startPoint y: 319, endPoint x: 584, endPoint y: 347, distance: 79.1
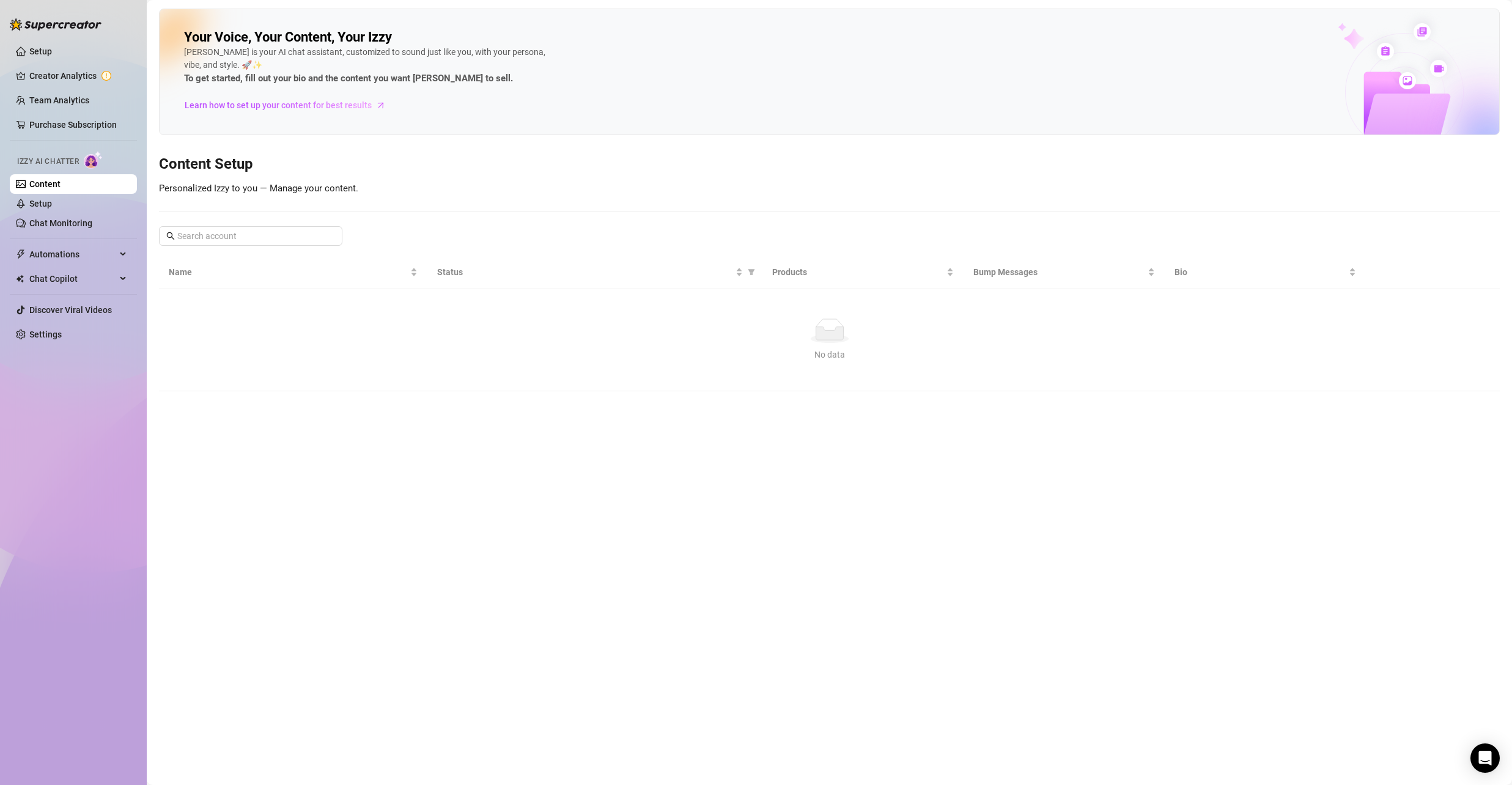
click at [454, 319] on div "No data" at bounding box center [829, 330] width 1311 height 24
drag, startPoint x: 448, startPoint y: 349, endPoint x: 413, endPoint y: 344, distance: 35.4
click at [420, 345] on div "No data No data" at bounding box center [829, 340] width 1311 height 43
drag, startPoint x: 581, startPoint y: 369, endPoint x: 677, endPoint y: 363, distance: 96.2
click at [691, 365] on td "No data No data" at bounding box center [830, 340] width 1341 height 102
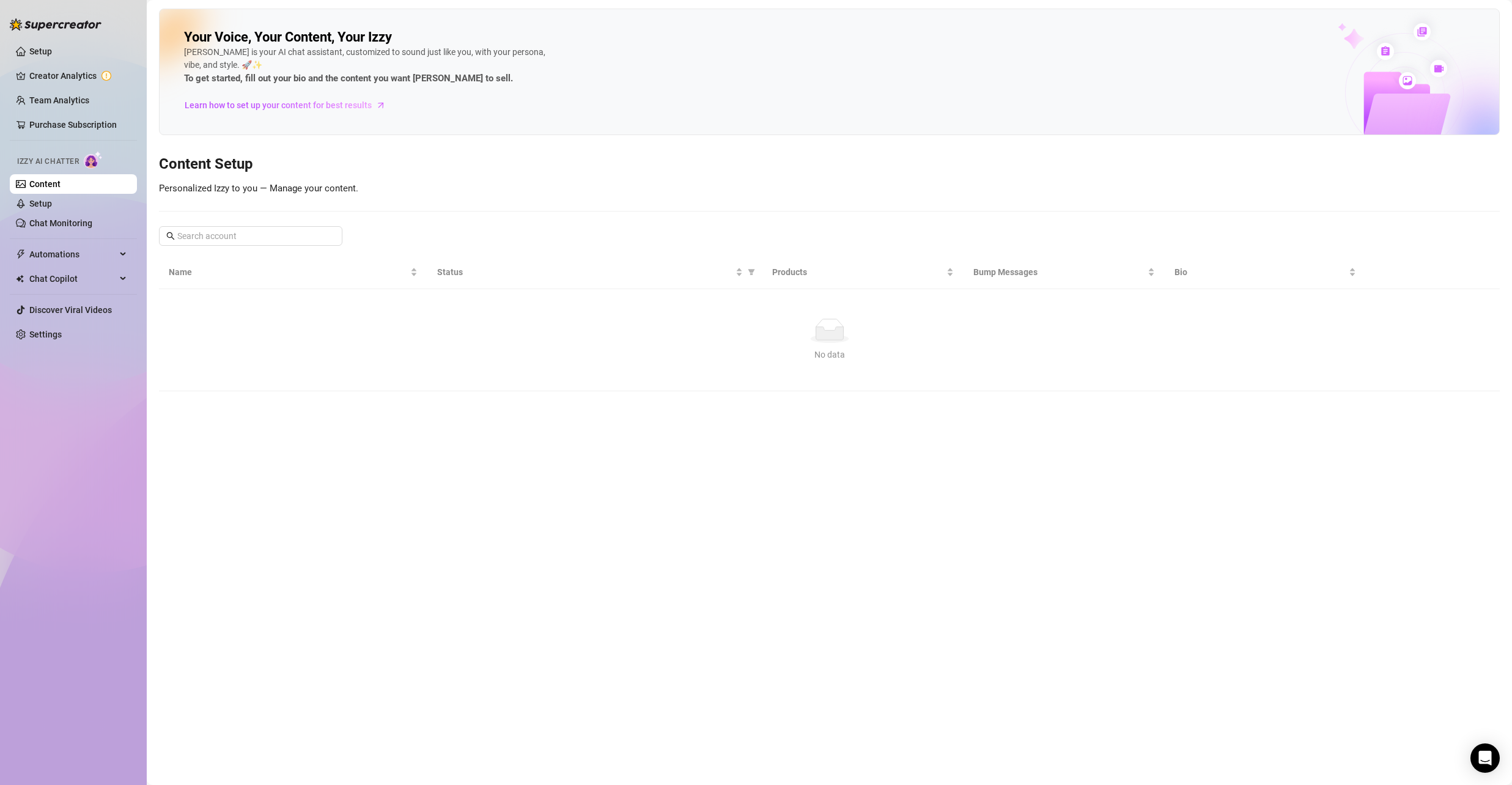
drag, startPoint x: 603, startPoint y: 345, endPoint x: 860, endPoint y: 363, distance: 257.6
click at [764, 358] on div "No data No data" at bounding box center [829, 340] width 1311 height 43
drag, startPoint x: 860, startPoint y: 363, endPoint x: 746, endPoint y: 349, distance: 114.9
click at [820, 362] on td "No data No data" at bounding box center [830, 340] width 1341 height 102
click at [746, 349] on div "No data" at bounding box center [829, 354] width 1311 height 14
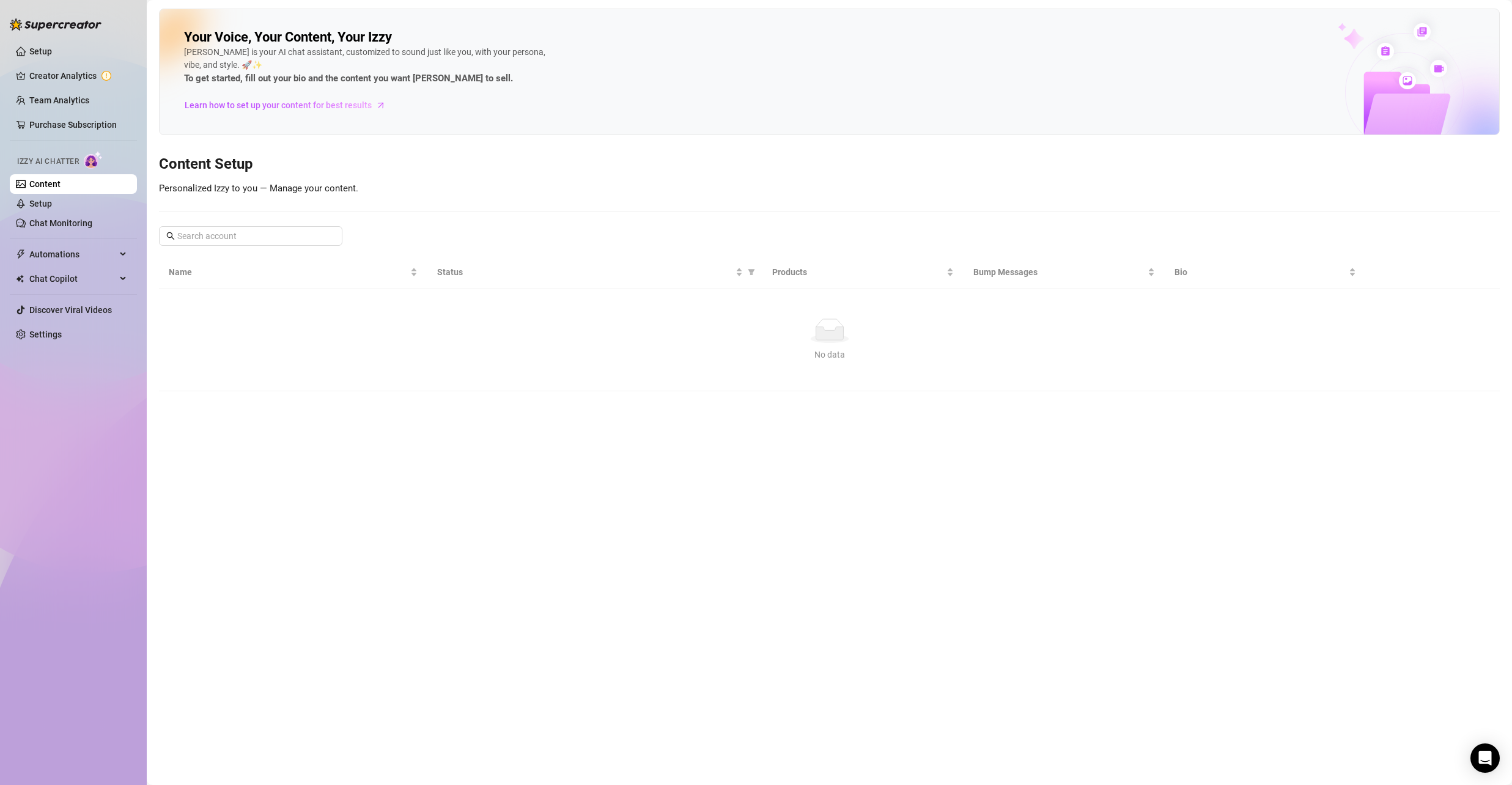
drag, startPoint x: 772, startPoint y: 347, endPoint x: 817, endPoint y: 348, distance: 45.0
click at [789, 348] on div "No data No data" at bounding box center [829, 340] width 1311 height 43
drag, startPoint x: 817, startPoint y: 348, endPoint x: 828, endPoint y: 348, distance: 11.0
click at [828, 348] on div "No data" at bounding box center [829, 354] width 1311 height 14
